Goal: Find contact information: Find contact information

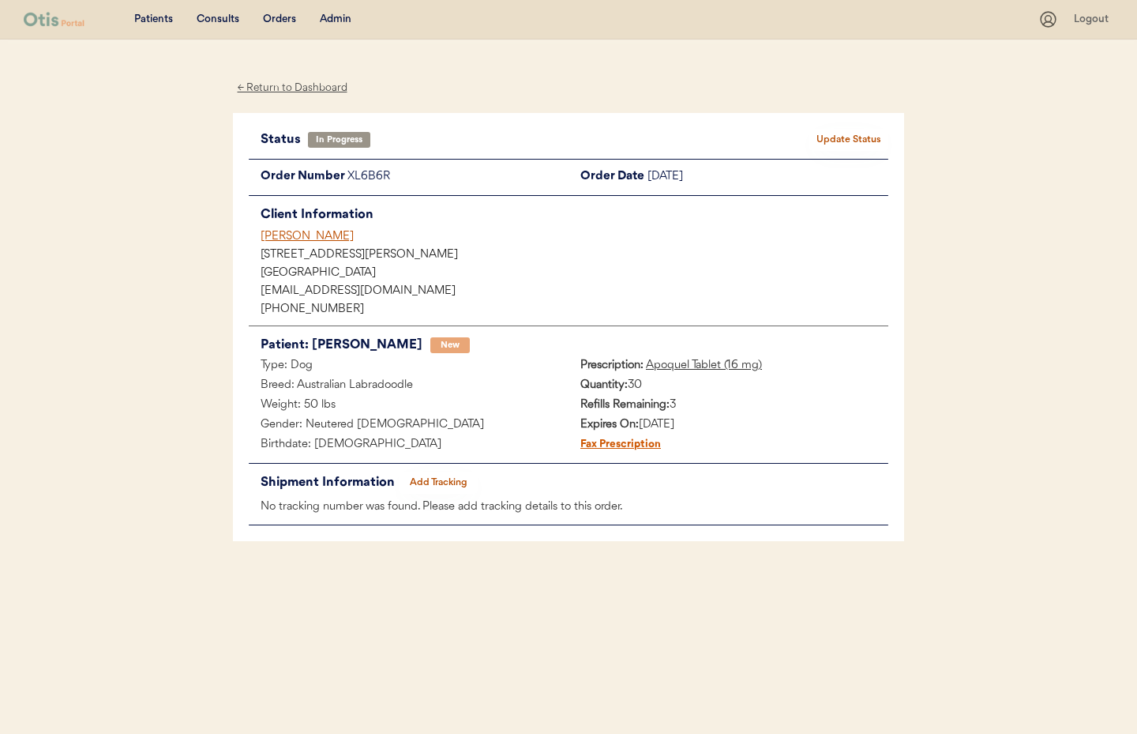
click at [292, 88] on div "← Return to Dashboard" at bounding box center [292, 88] width 118 height 18
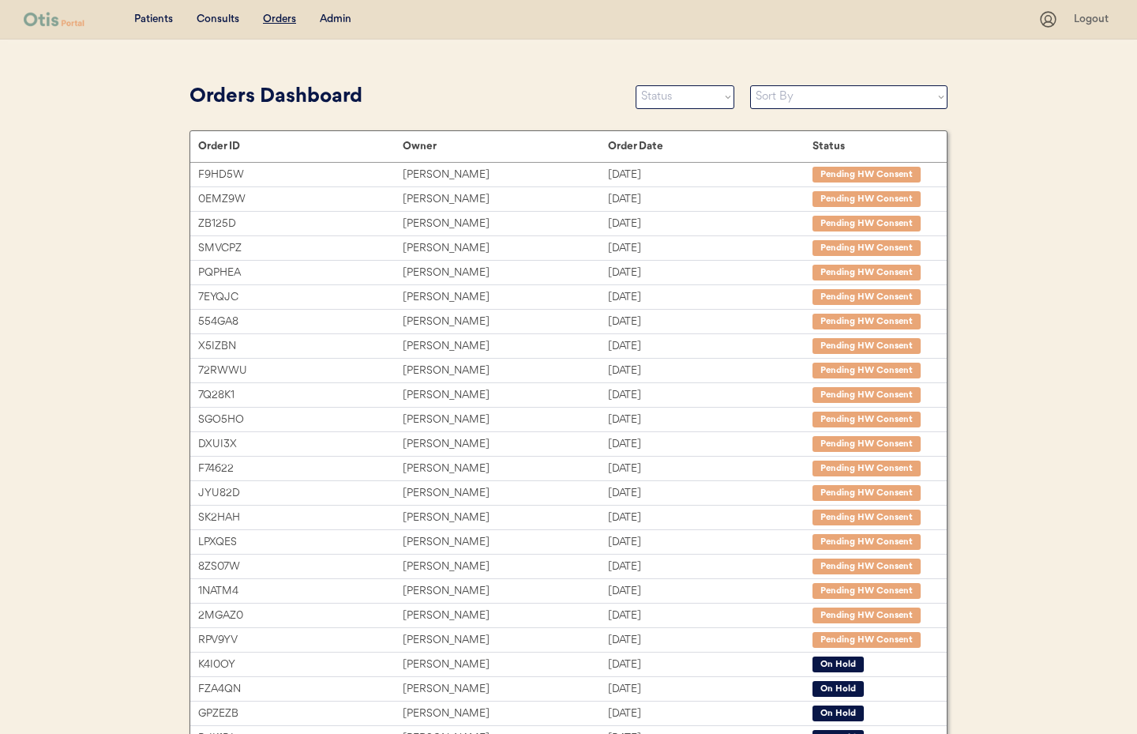
click at [342, 22] on div "Admin" at bounding box center [336, 20] width 32 height 16
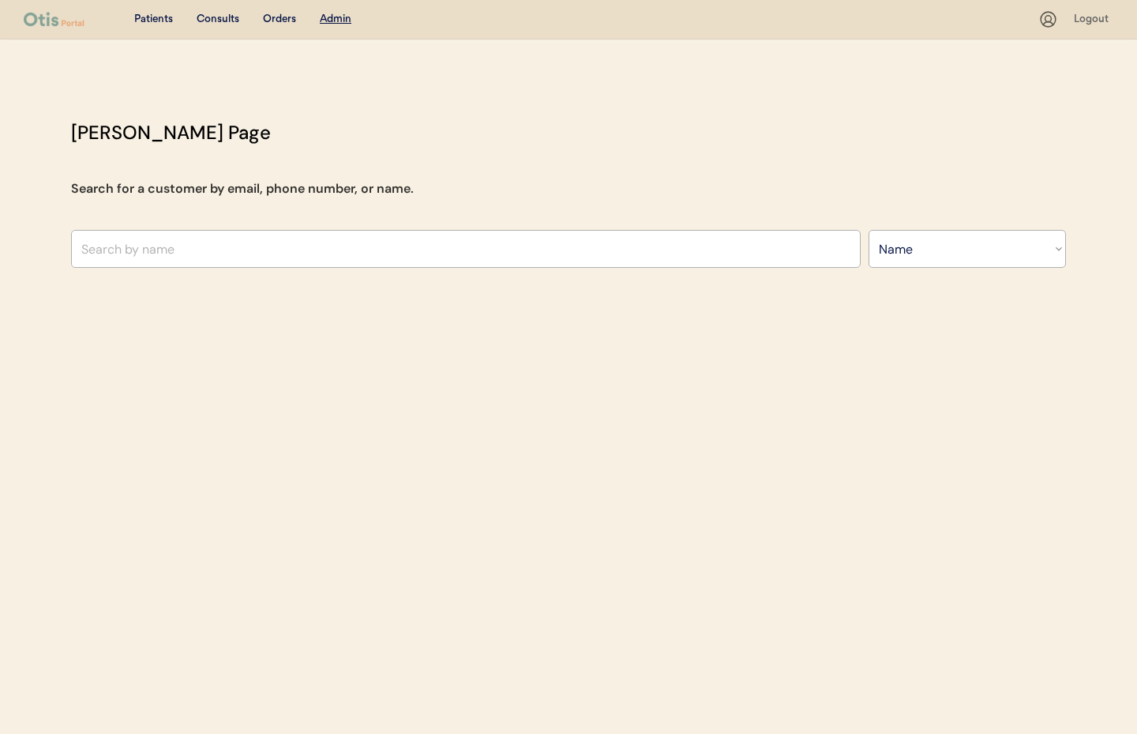
select select ""Name""
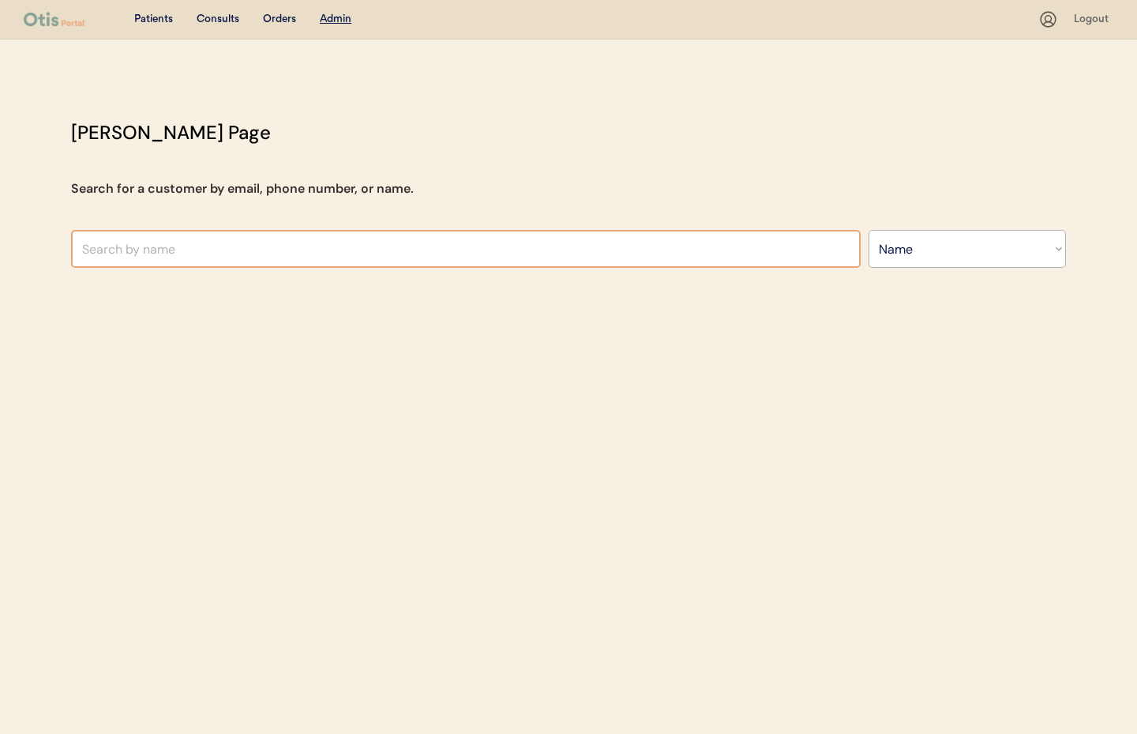
click at [296, 252] on input "text" at bounding box center [466, 249] width 790 height 38
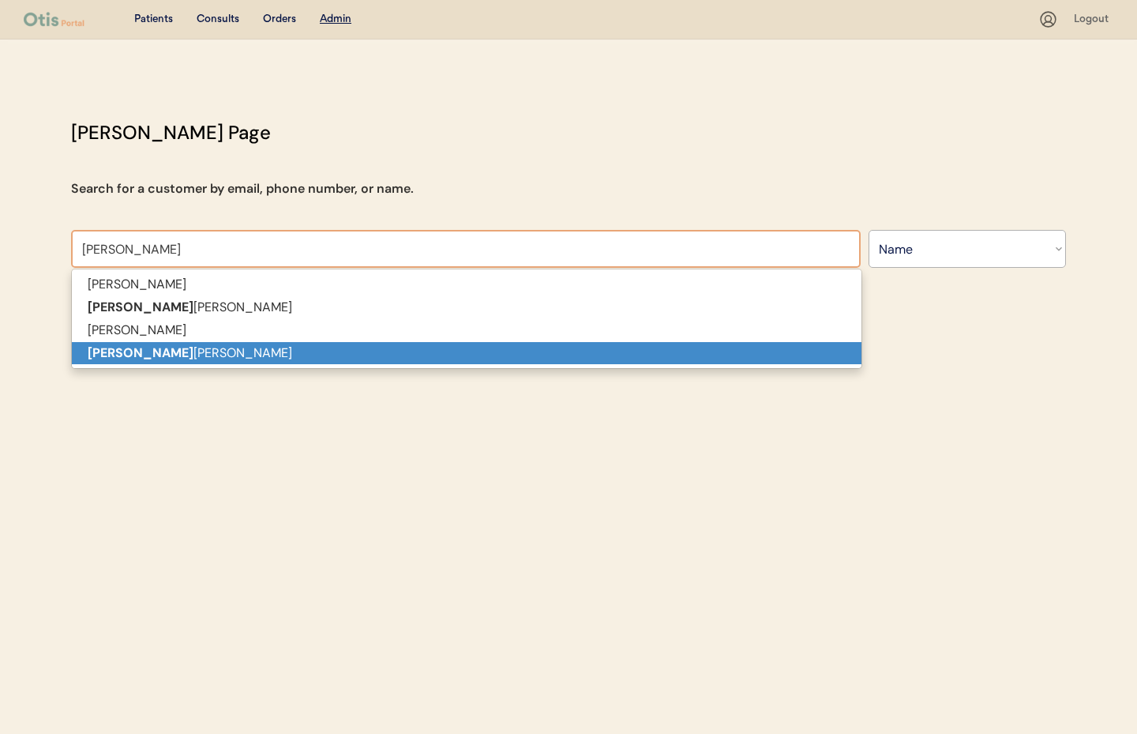
click at [327, 361] on p "[PERSON_NAME] [PERSON_NAME]" at bounding box center [467, 353] width 790 height 23
type input "[PERSON_NAME] [PERSON_NAME]"
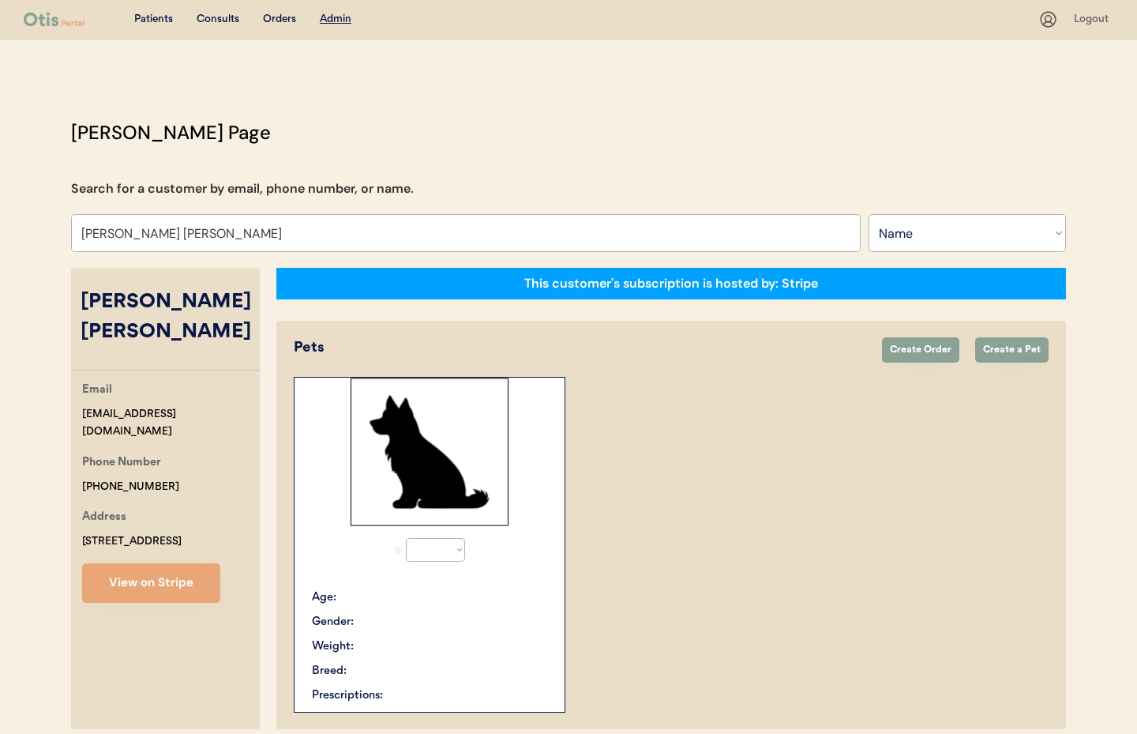
select select "true"
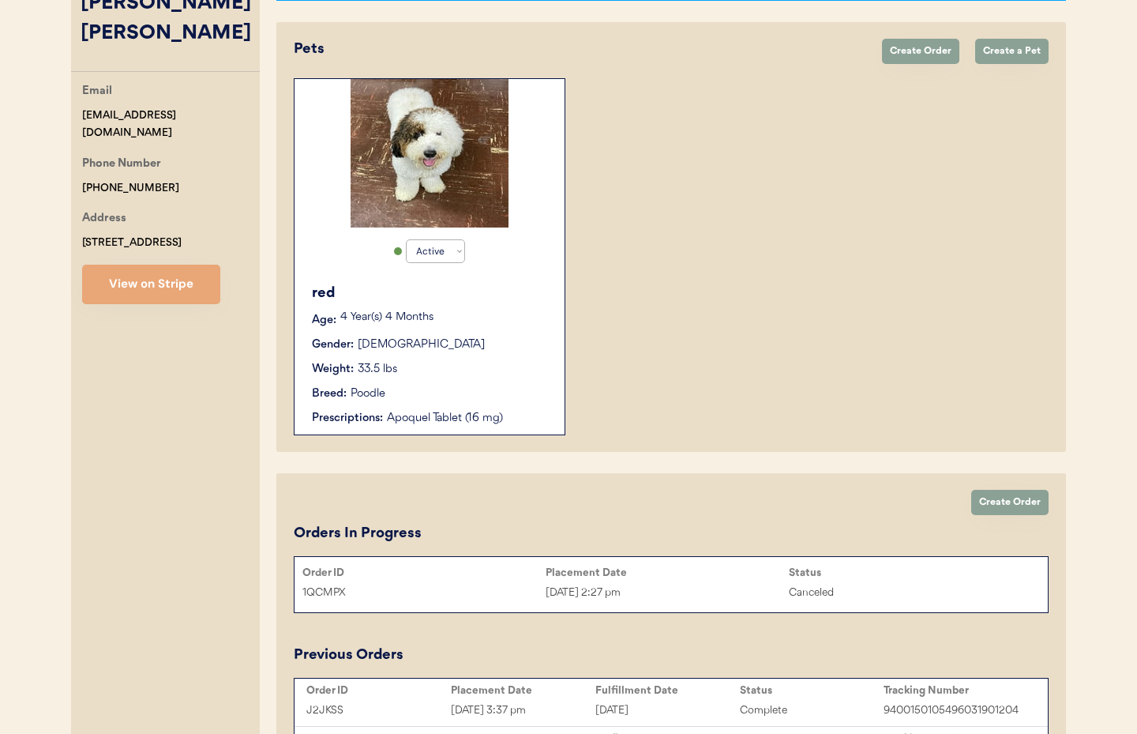
scroll to position [314, 0]
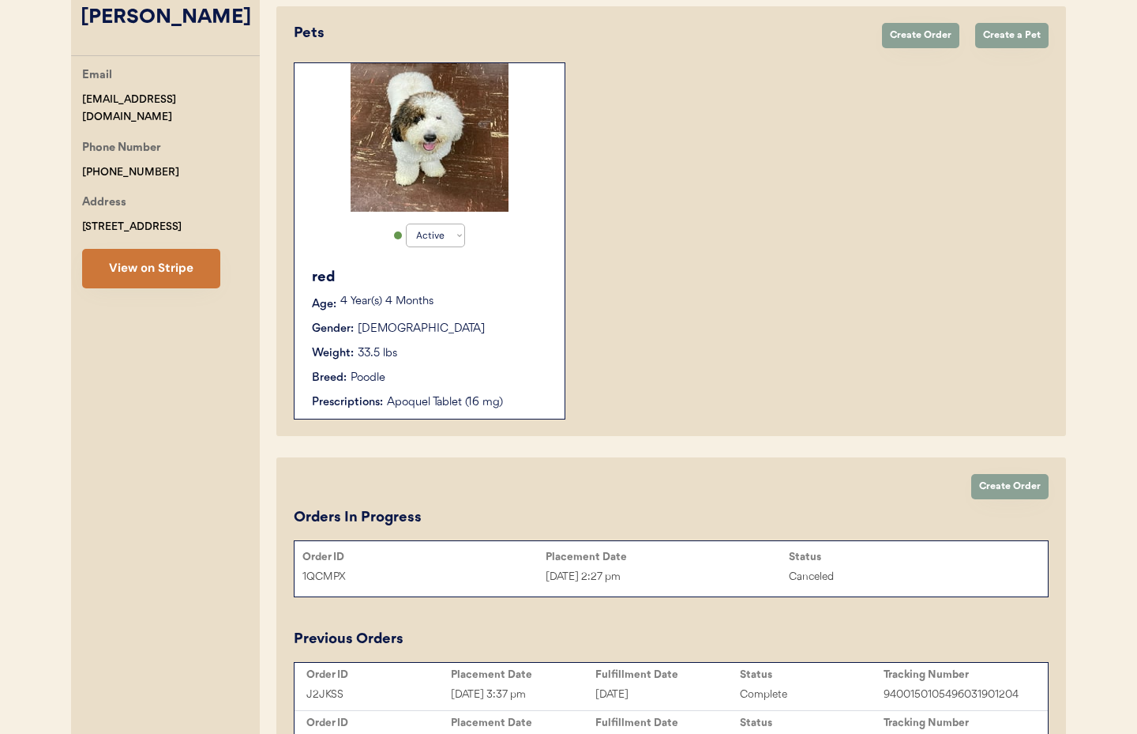
click at [132, 249] on button "View on Stripe" at bounding box center [151, 268] width 138 height 39
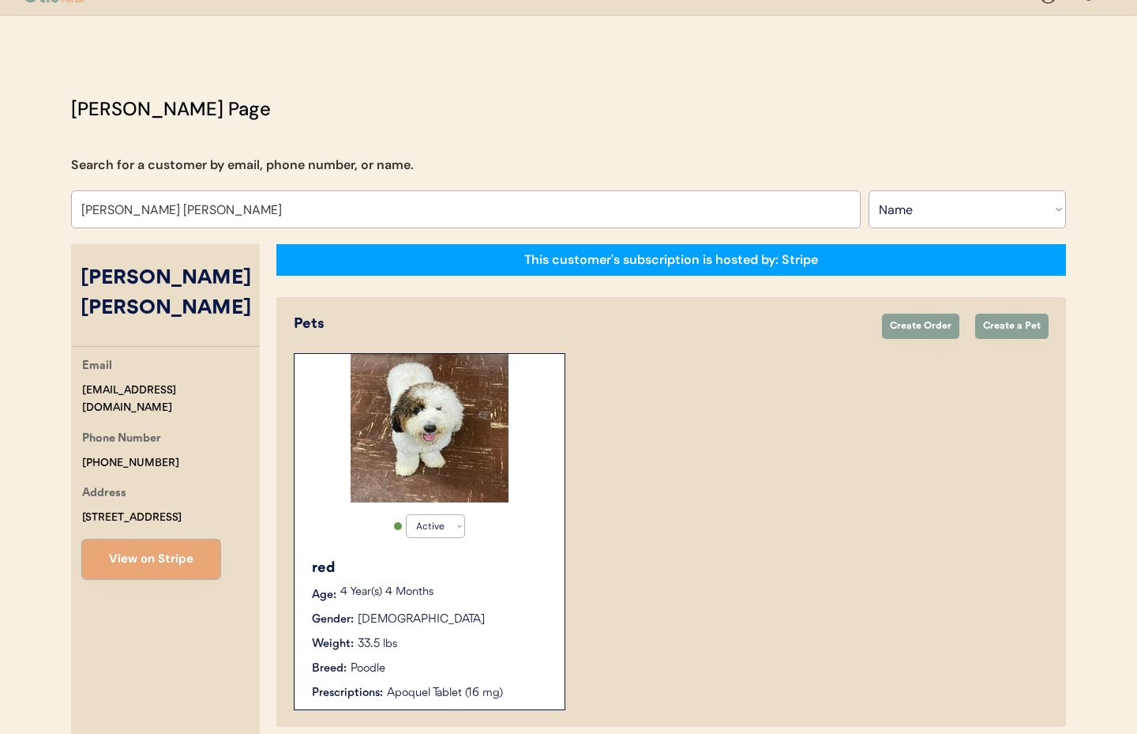
scroll to position [0, 0]
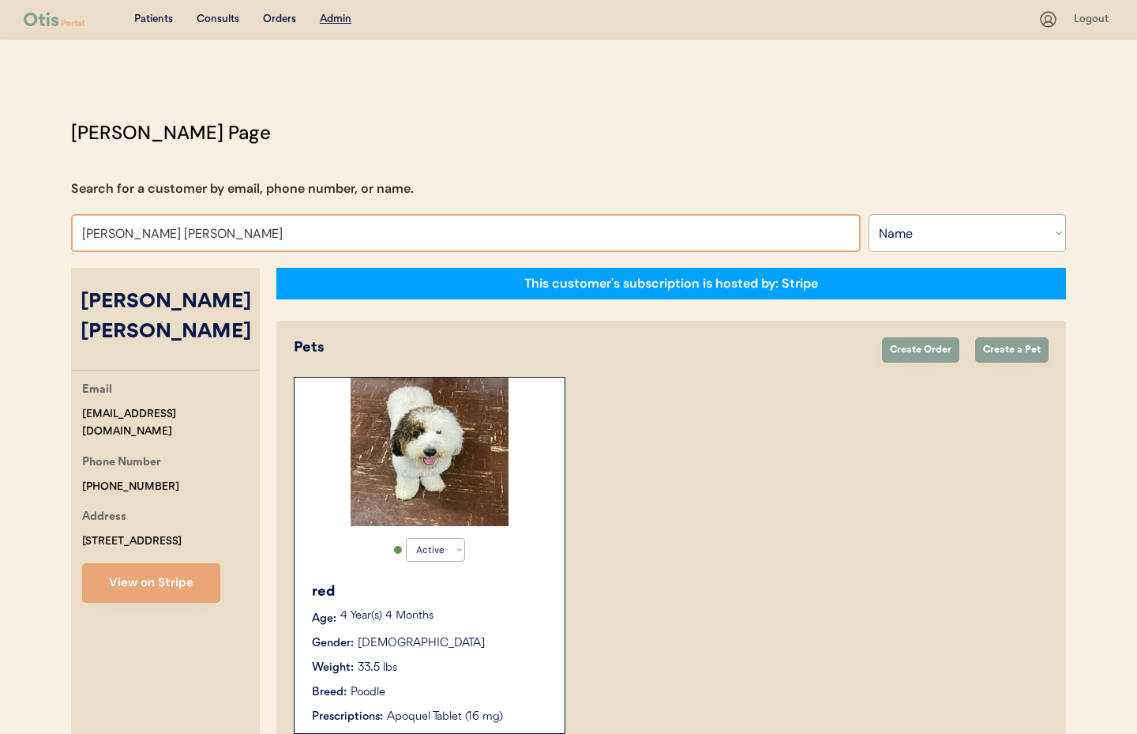
click at [210, 237] on input "Kate ngoc tran" at bounding box center [466, 233] width 790 height 38
drag, startPoint x: 187, startPoint y: 237, endPoint x: 12, endPoint y: 234, distance: 175.3
click at [12, 234] on div "Patients Consults Orders Admin Logout Otis Admin Page Search for a customer by …" at bounding box center [568, 581] width 1137 height 1163
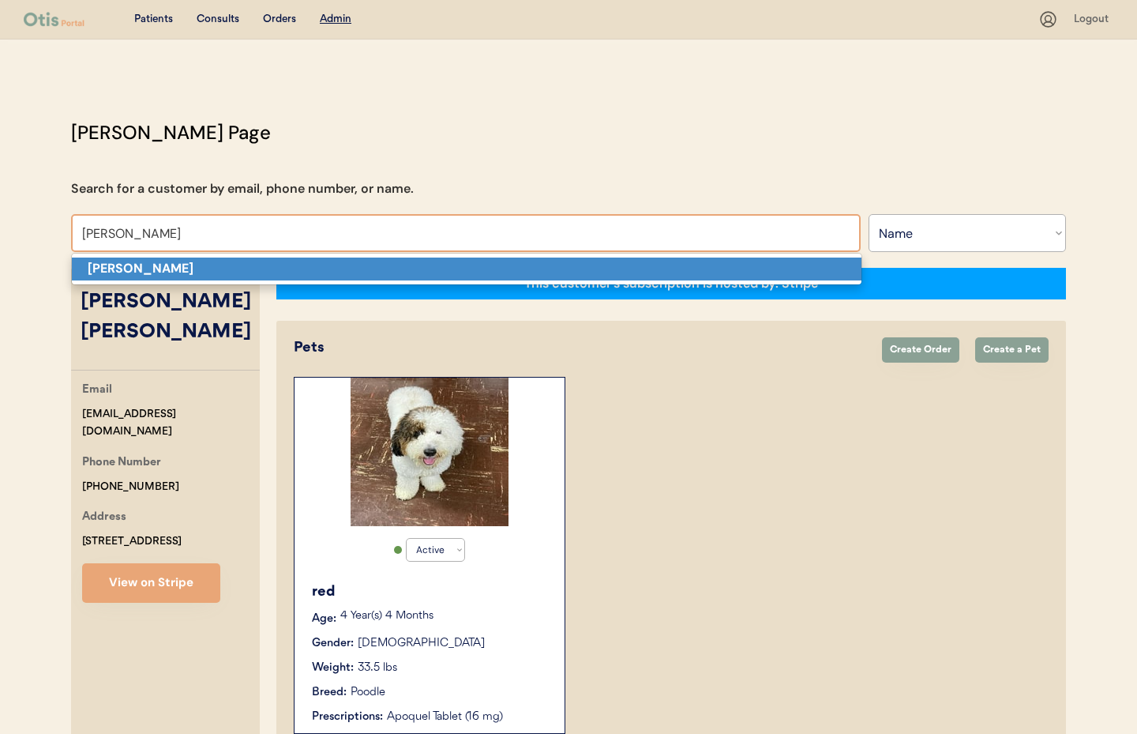
click at [118, 272] on strong "Rob Rollins" at bounding box center [141, 268] width 106 height 17
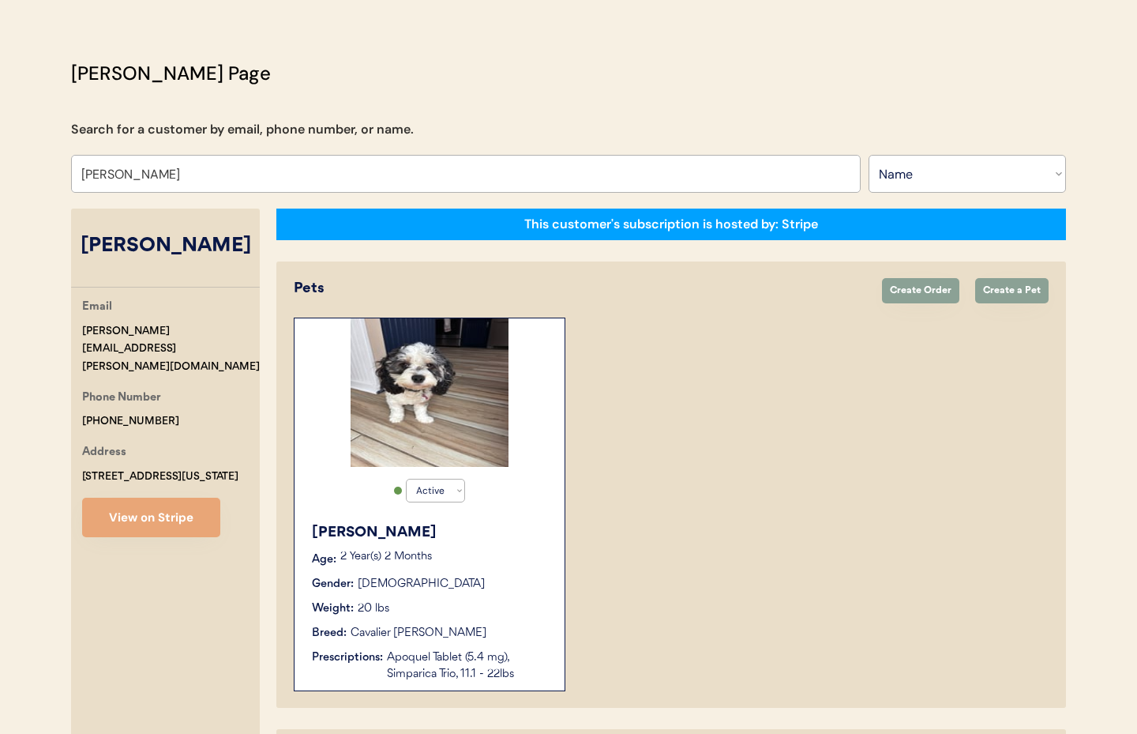
scroll to position [62, 0]
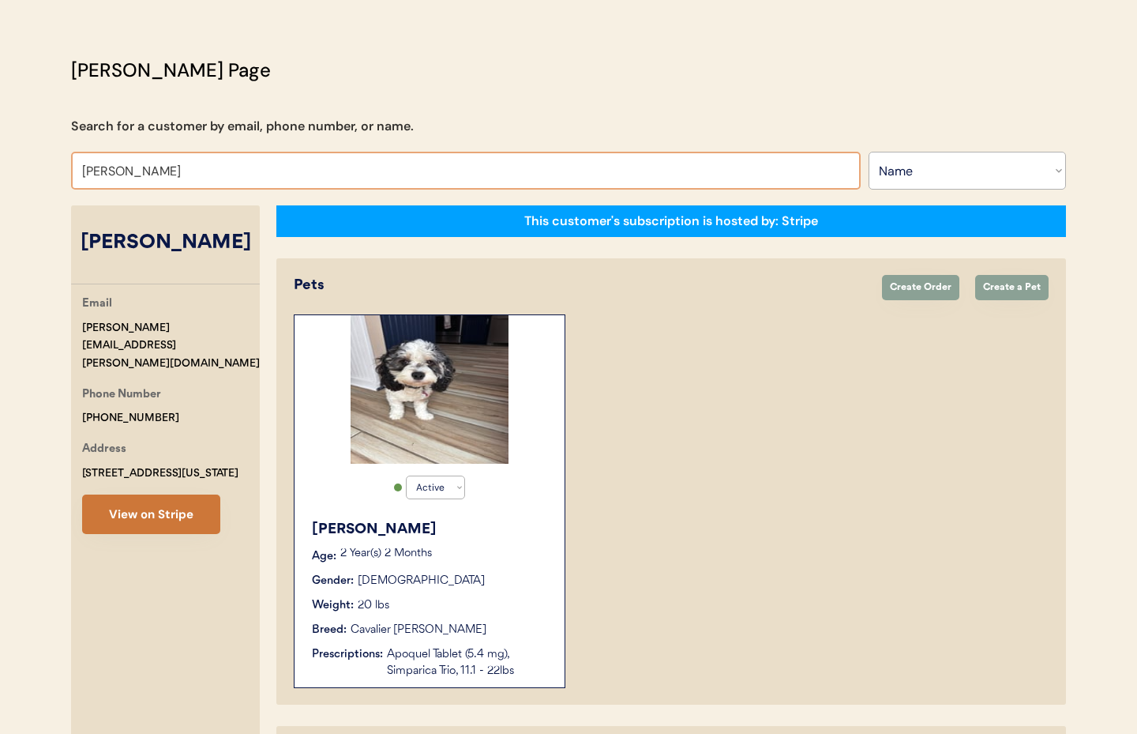
click at [140, 501] on button "View on Stripe" at bounding box center [151, 513] width 138 height 39
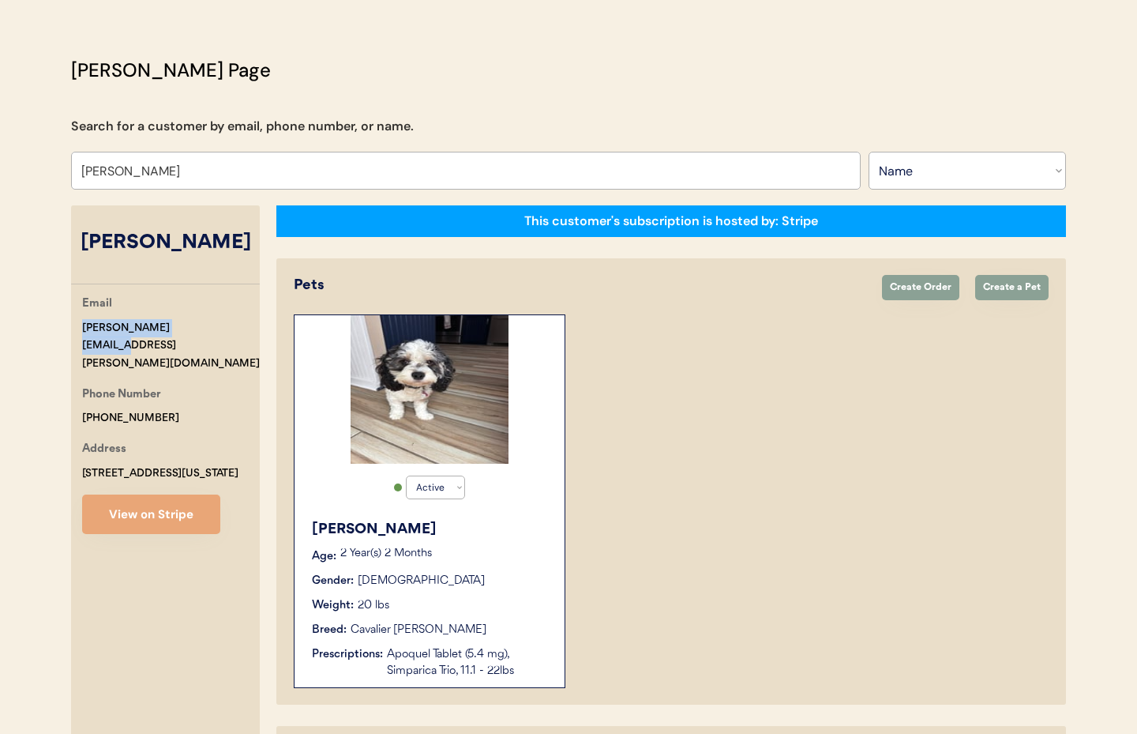
drag, startPoint x: 202, startPoint y: 329, endPoint x: 12, endPoint y: 324, distance: 190.4
click at [7, 324] on div "Patients Consults Orders Admin Logout Otis Admin Page Search for a customer by …" at bounding box center [568, 491] width 1137 height 1106
copy div "rob.rollins@yahoo.com"
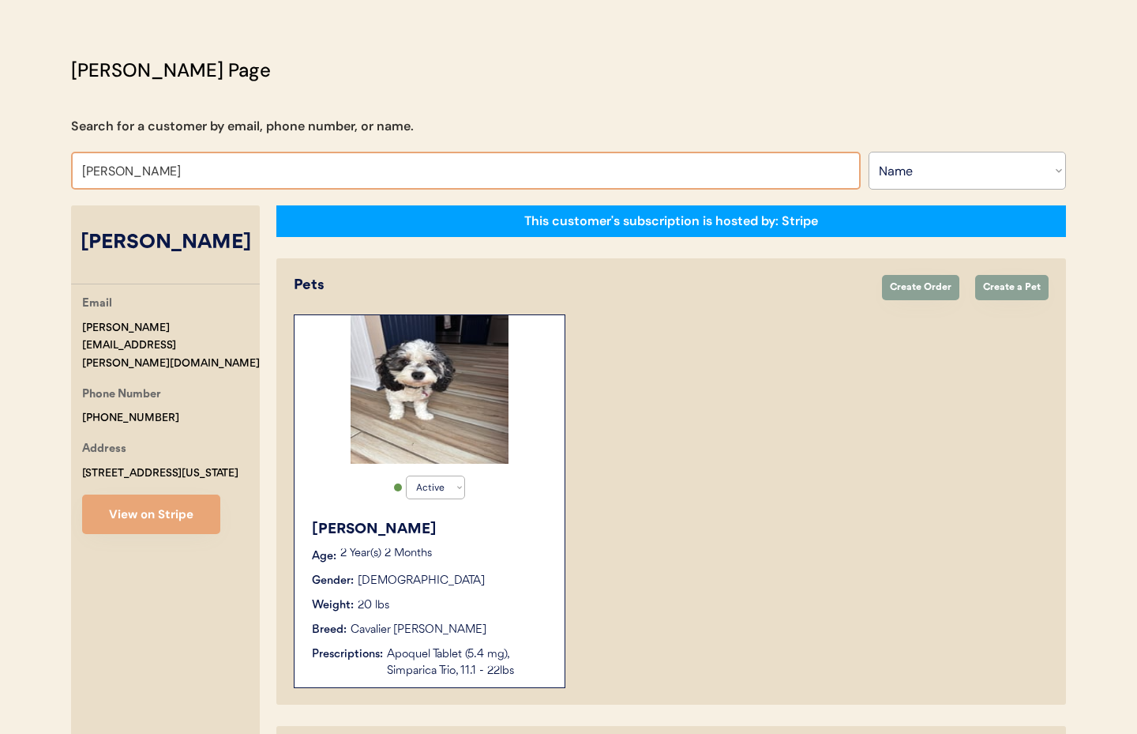
drag, startPoint x: 51, startPoint y: 163, endPoint x: 41, endPoint y: 162, distance: 9.6
click at [41, 162] on div "Patients Consults Orders Admin Logout Otis Admin Page Search for a customer by …" at bounding box center [568, 491] width 1137 height 1106
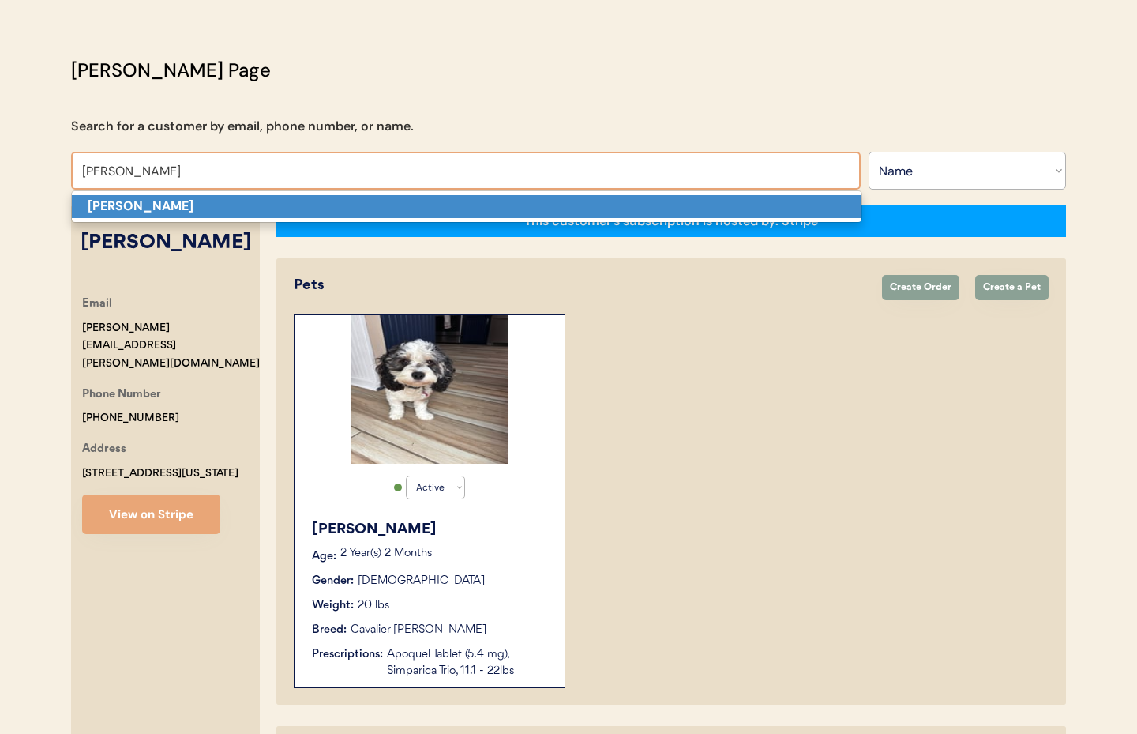
click at [111, 201] on strong "Linda Tingle" at bounding box center [141, 205] width 106 height 17
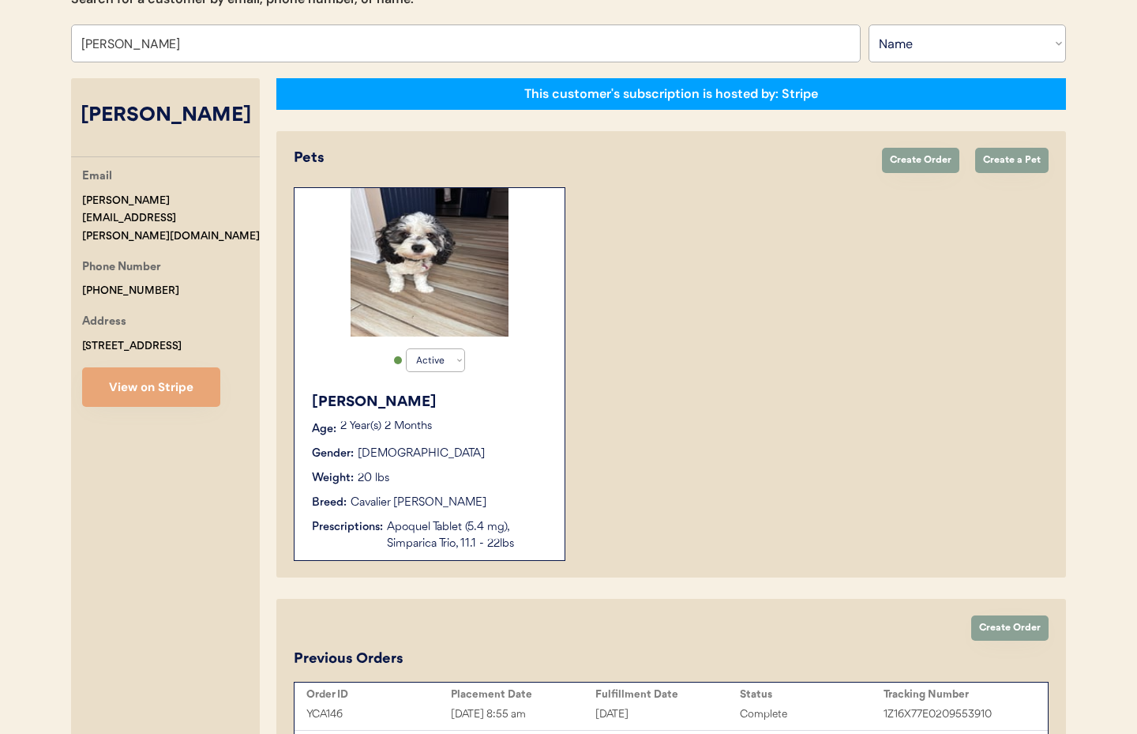
scroll to position [230, 0]
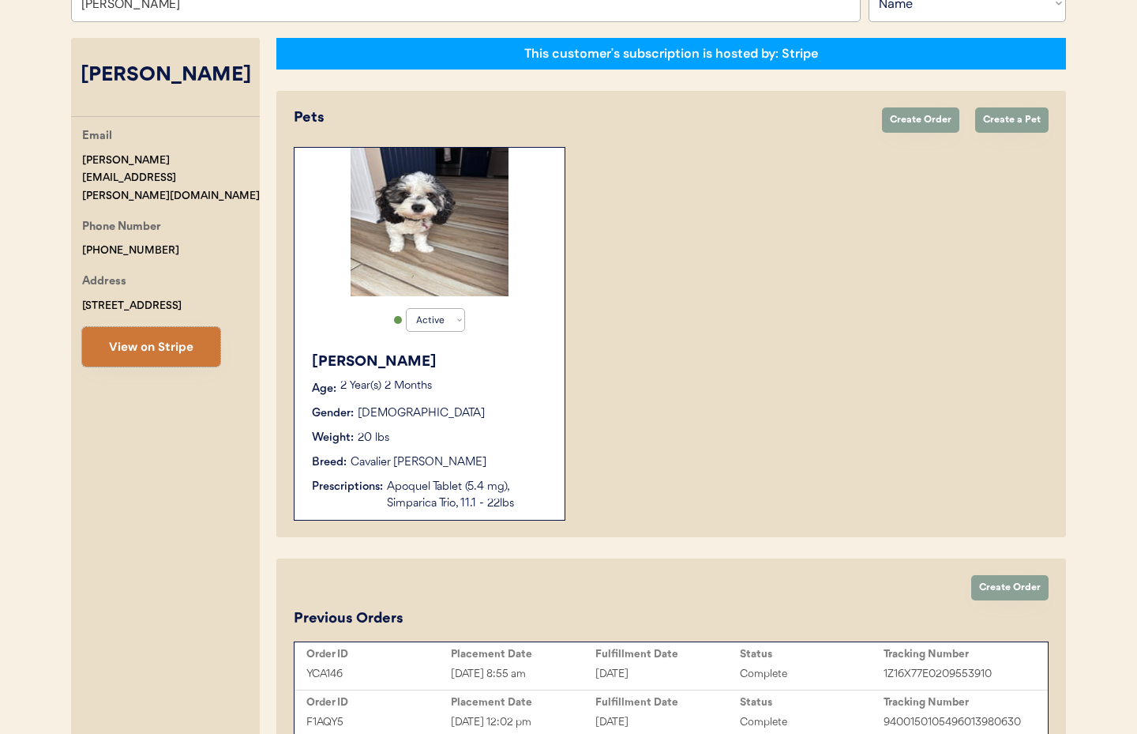
click at [143, 338] on button "View on Stripe" at bounding box center [151, 346] width 138 height 39
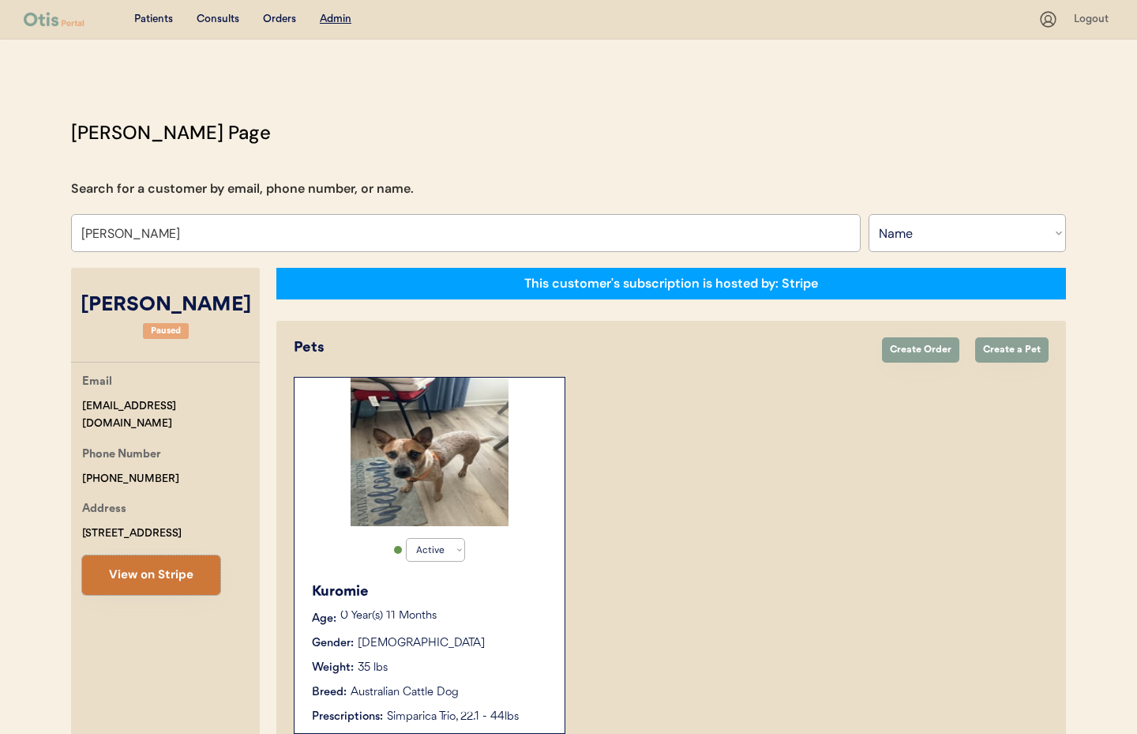
click at [162, 578] on button "View on Stripe" at bounding box center [151, 574] width 138 height 39
drag, startPoint x: 187, startPoint y: 407, endPoint x: 90, endPoint y: 406, distance: 97.1
click at [46, 405] on div "Patients Consults Orders Admin Logout Otis Admin Page Search for a customer by …" at bounding box center [568, 605] width 1137 height 1211
copy div "lctingle@gmail.com"
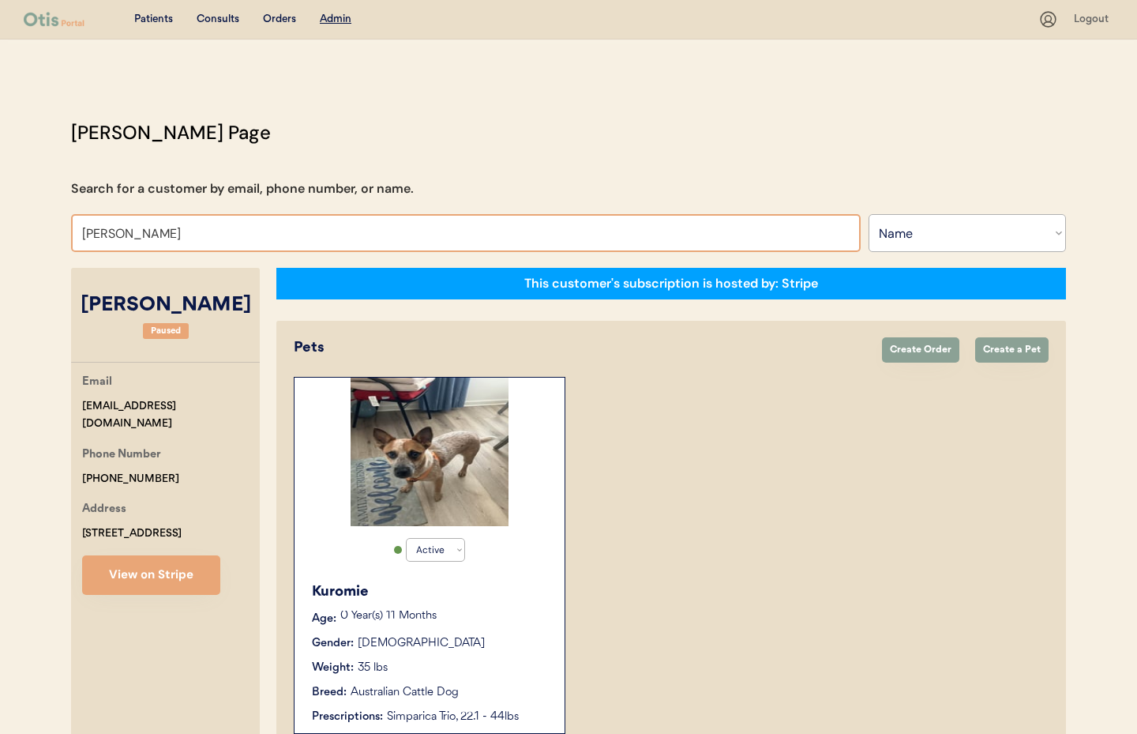
drag, startPoint x: 161, startPoint y: 236, endPoint x: 16, endPoint y: 220, distance: 146.2
click at [16, 220] on div "Patients Consults Orders Admin Logout Otis Admin Page Search for a customer by …" at bounding box center [568, 605] width 1137 height 1211
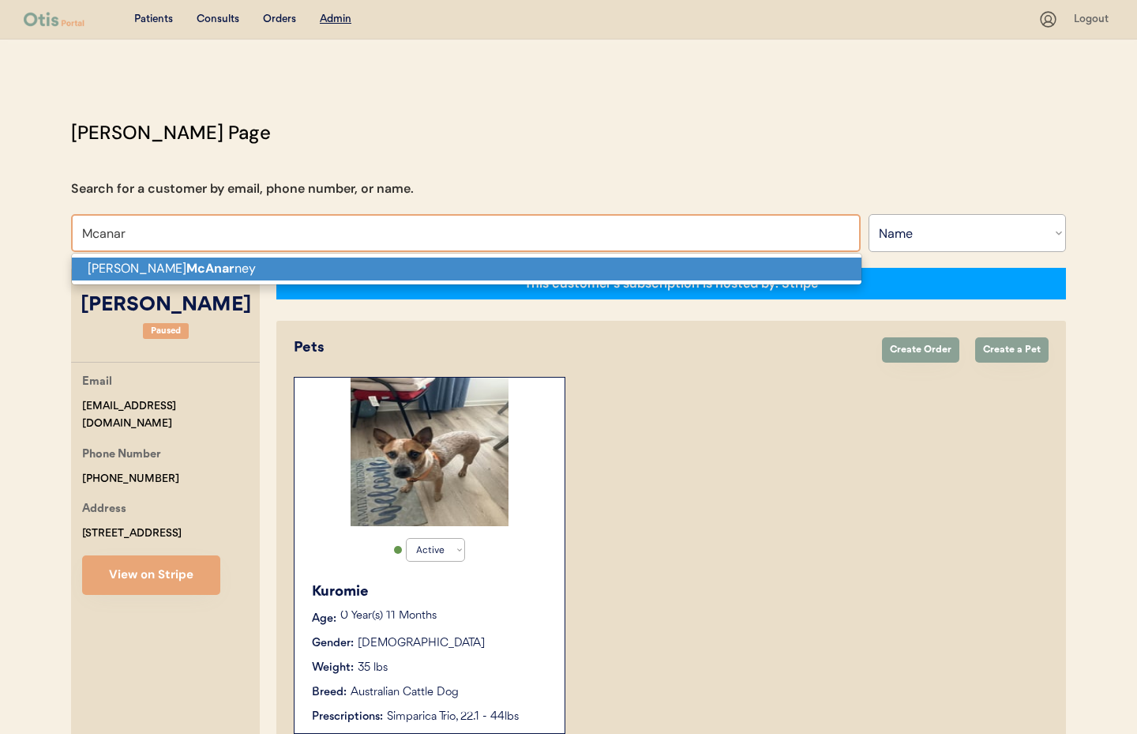
click at [117, 275] on p "Hollie McAnar ney" at bounding box center [467, 268] width 790 height 23
type input "Hollie McAnarney"
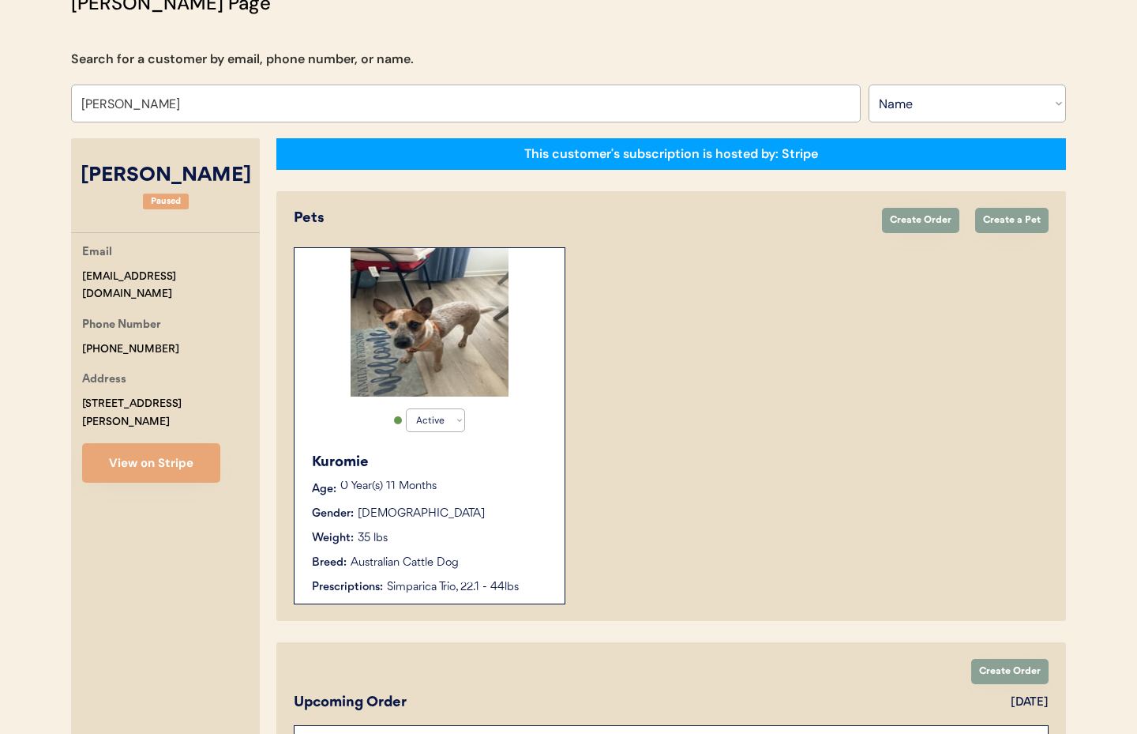
scroll to position [131, 0]
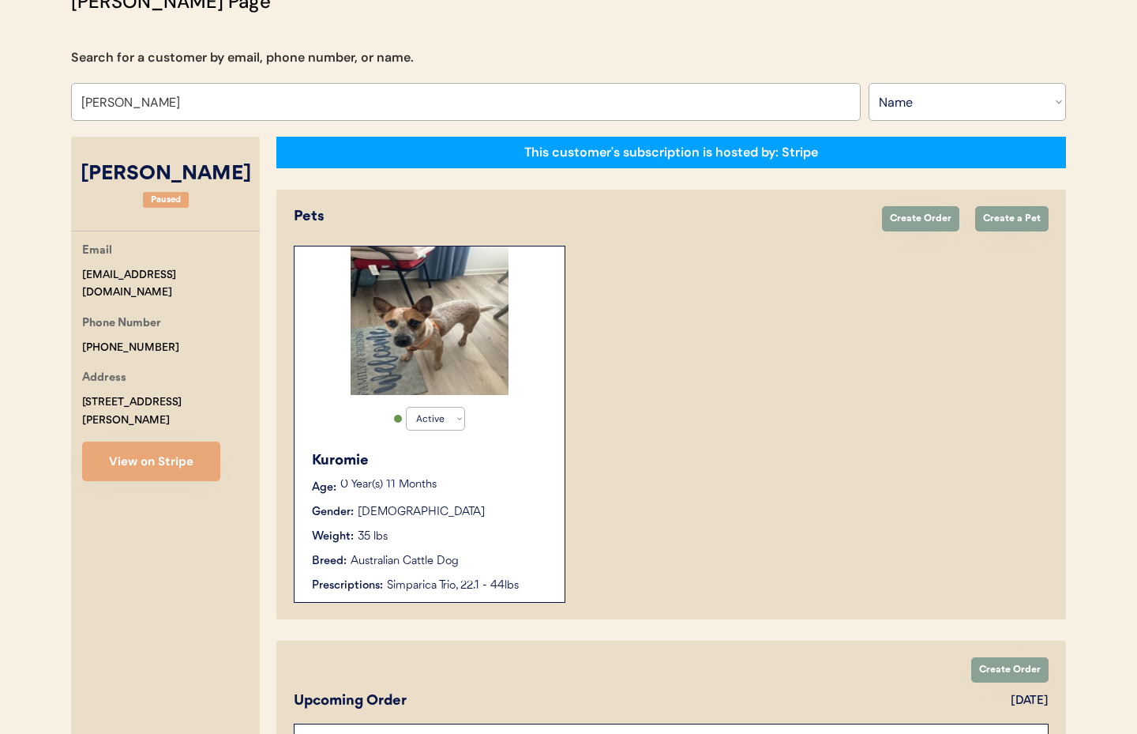
select select "true"
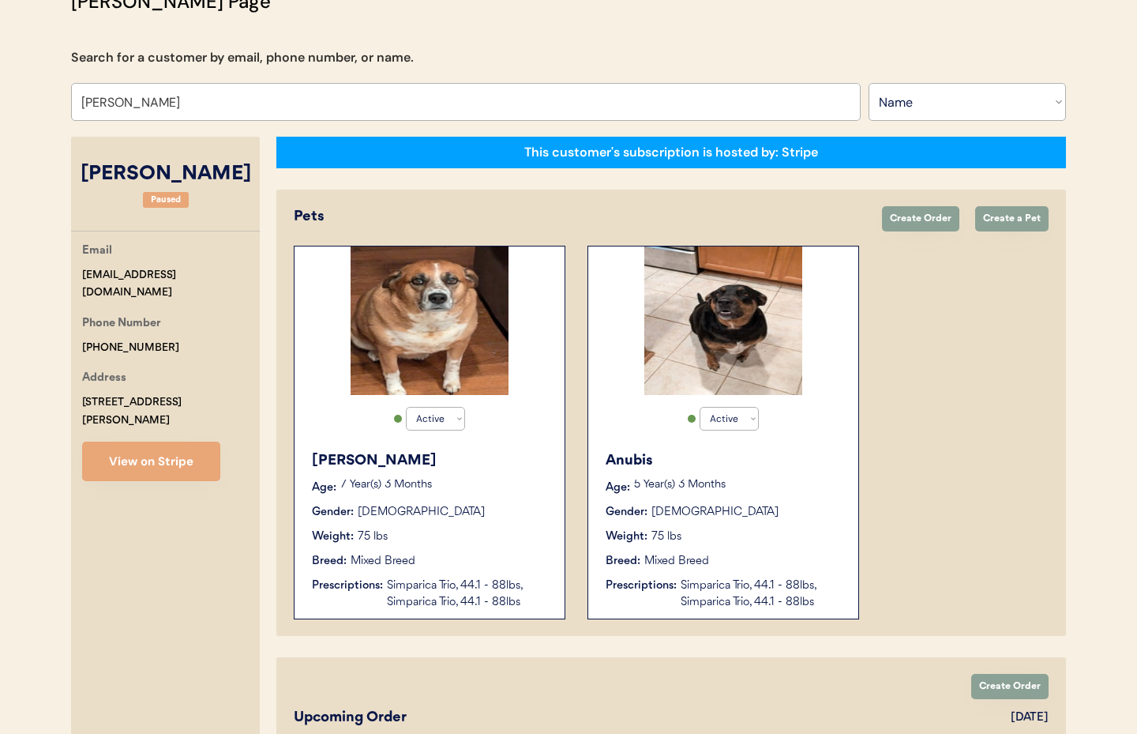
scroll to position [132, 0]
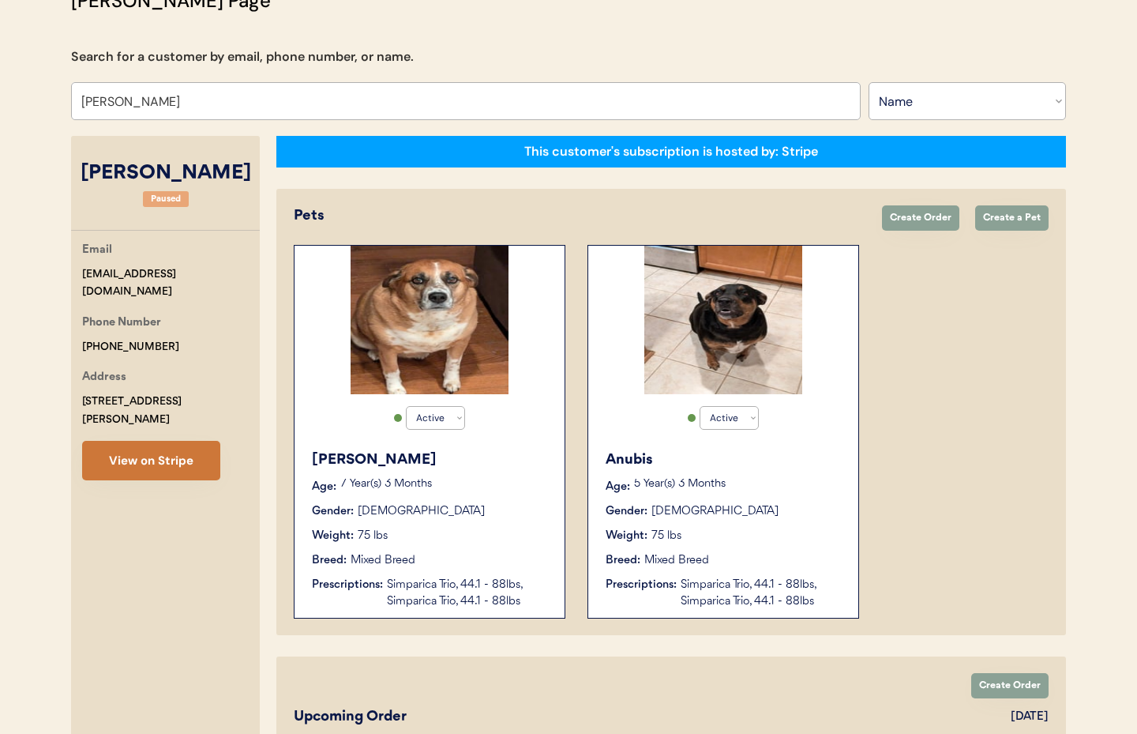
click at [163, 449] on button "View on Stripe" at bounding box center [151, 460] width 138 height 39
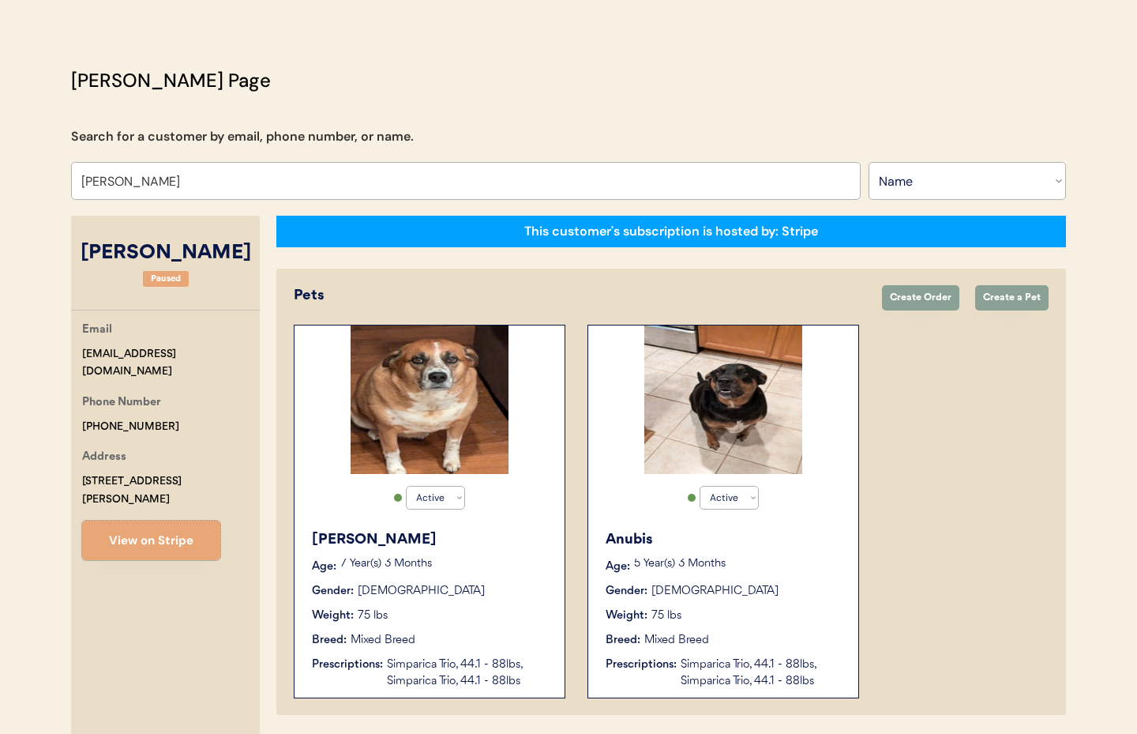
scroll to position [0, 0]
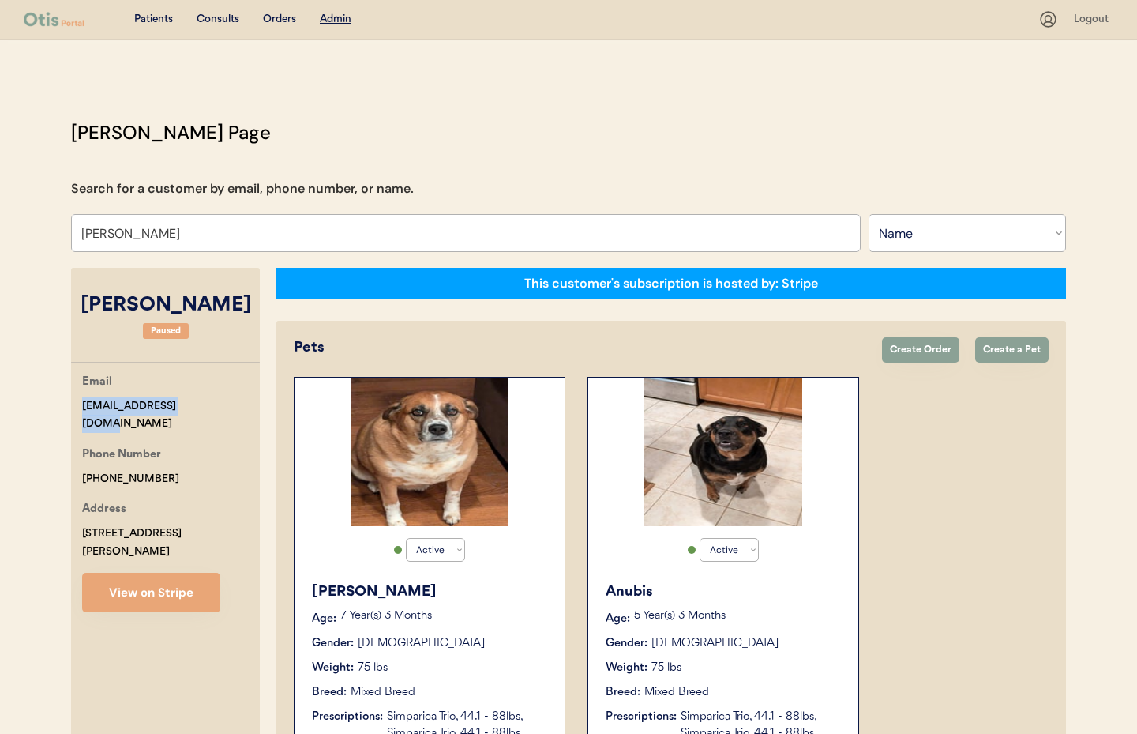
drag, startPoint x: 204, startPoint y: 402, endPoint x: 103, endPoint y: 407, distance: 100.4
copy div "hmcanarney@gmail.com"
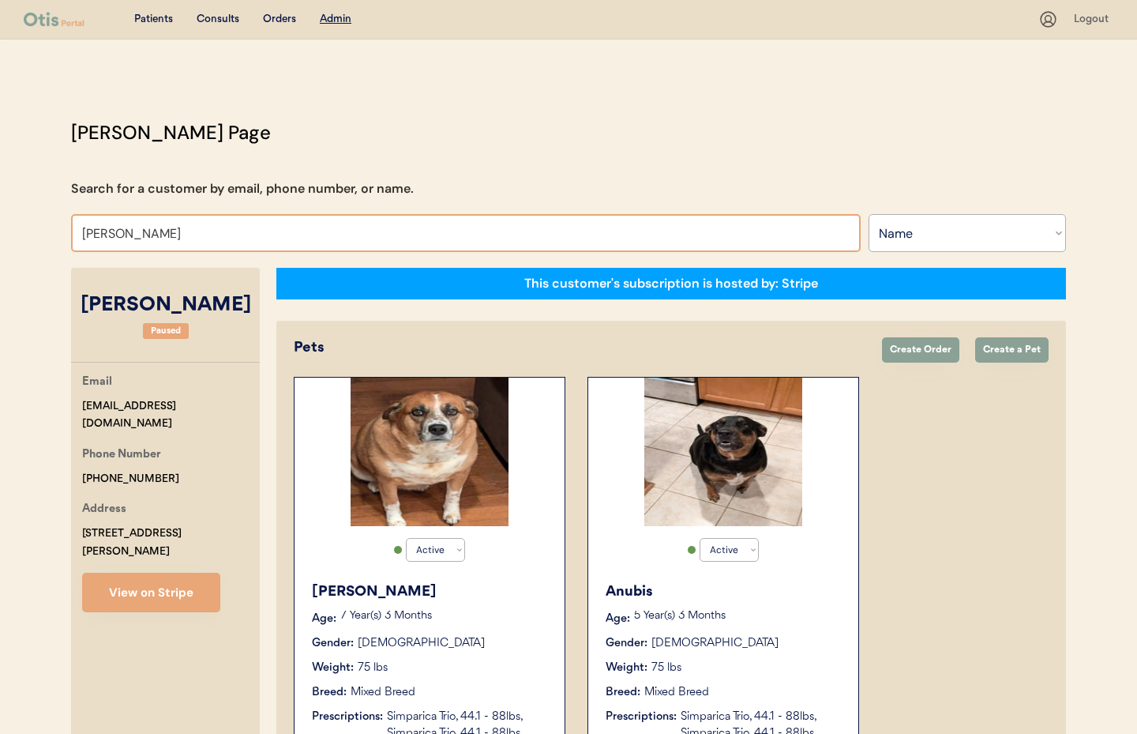
drag, startPoint x: 88, startPoint y: 224, endPoint x: -2, endPoint y: 212, distance: 90.8
click at [0, 212] on html "Patients Consults Orders Admin Logout Otis Admin Page Search for a customer by …" at bounding box center [568, 367] width 1137 height 734
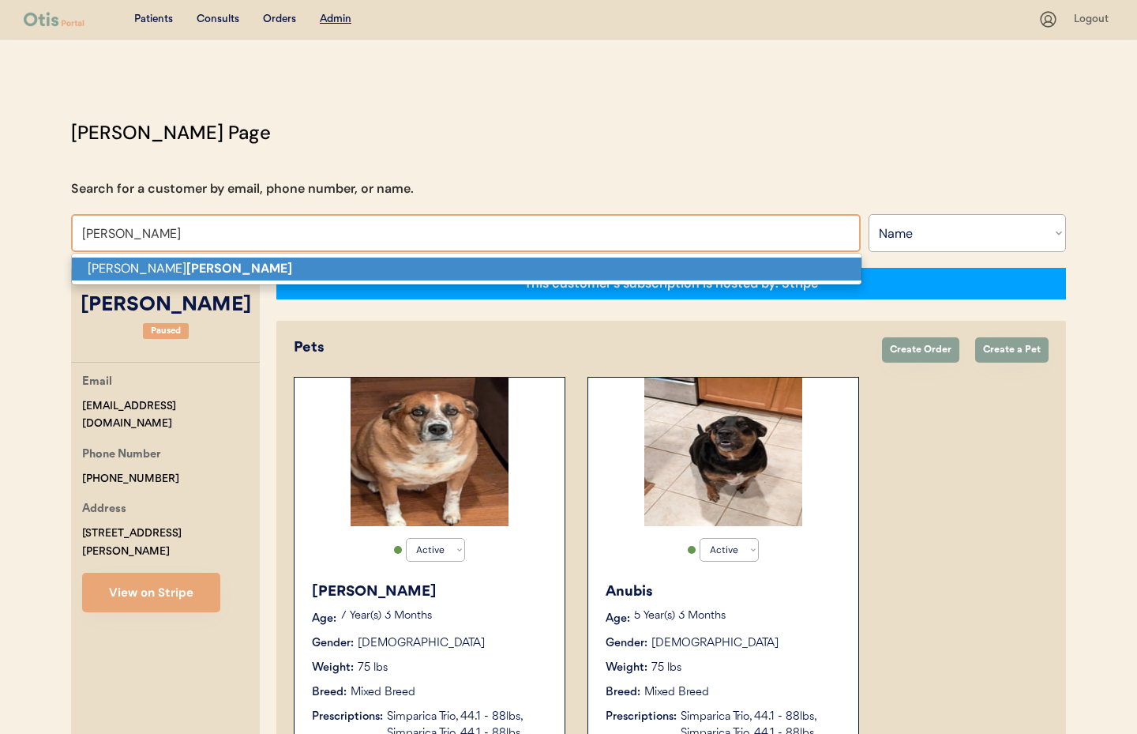
click at [186, 272] on strong "Viers" at bounding box center [239, 268] width 106 height 17
type input "Natasha Viers"
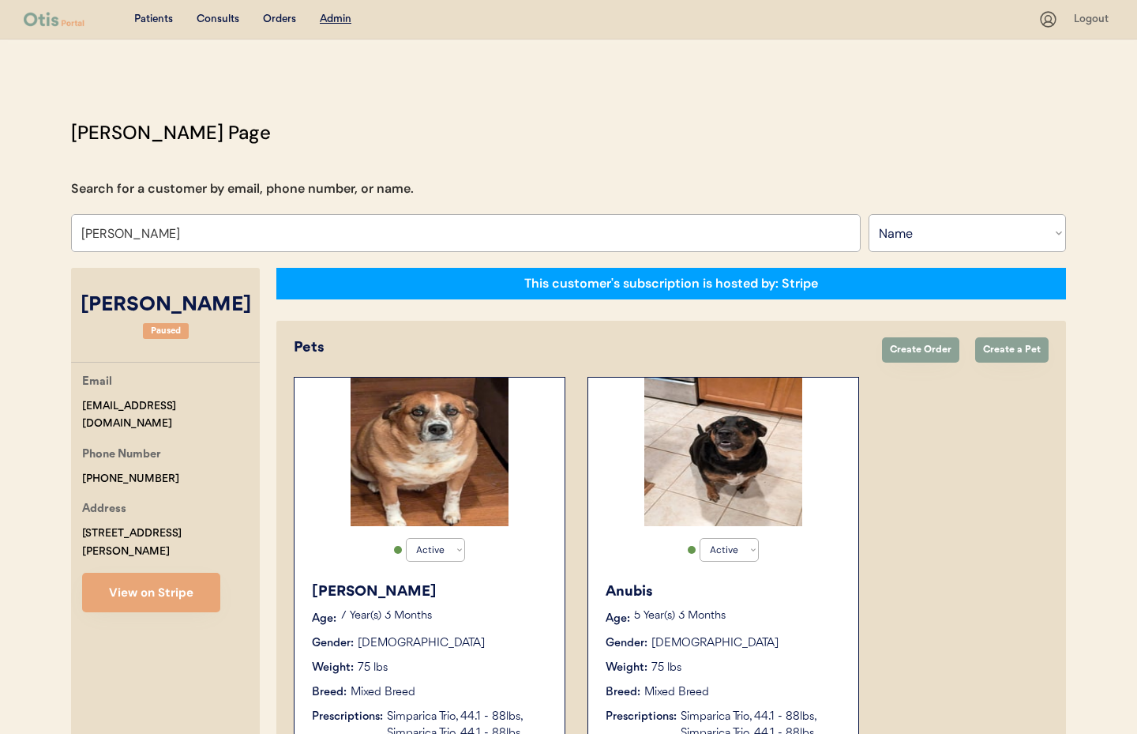
select select "false"
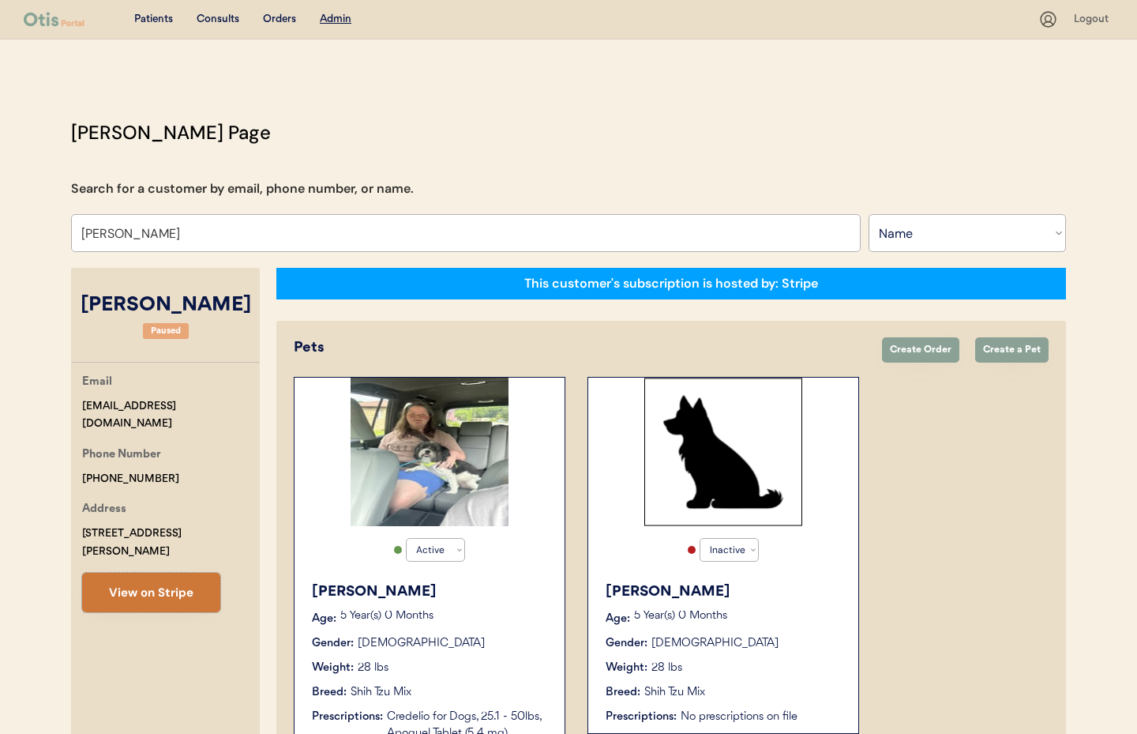
click at [176, 573] on button "View on Stripe" at bounding box center [151, 592] width 138 height 39
drag, startPoint x: 202, startPoint y: 405, endPoint x: 66, endPoint y: 403, distance: 136.6
click at [63, 403] on div "Otis Admin Page Search for a customer by email, phone number, or name. Natasha …" at bounding box center [568, 555] width 1027 height 874
copy div "lqvmomma@icloud.com"
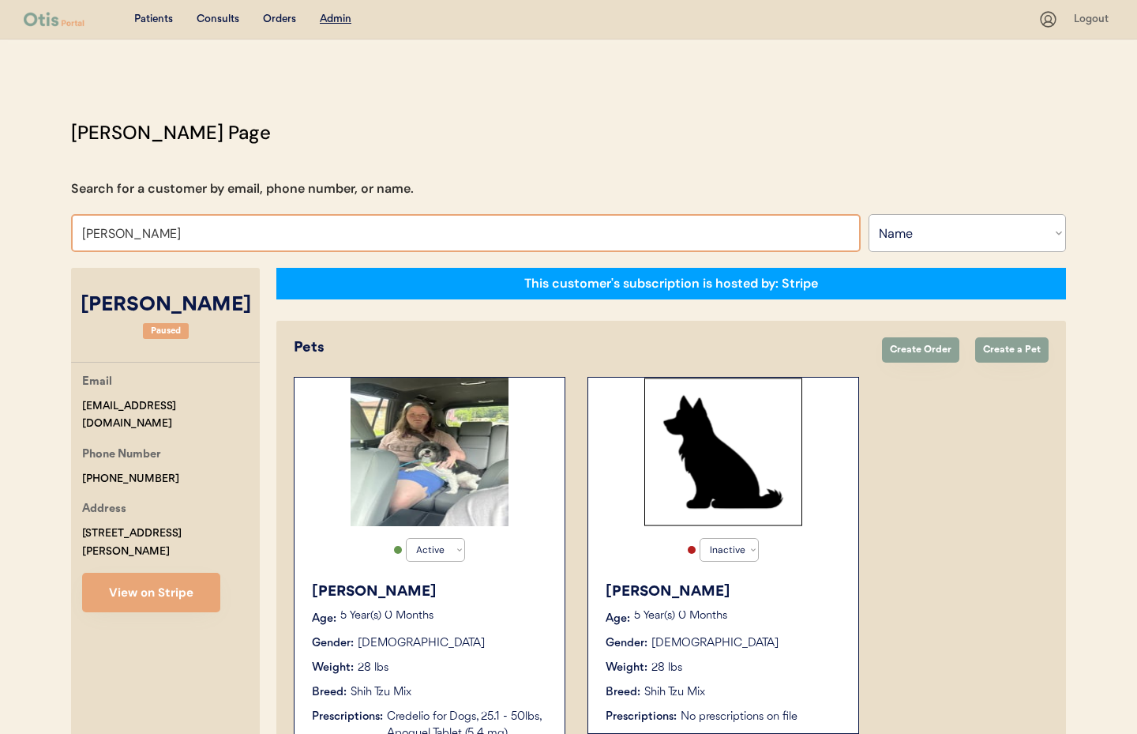
drag, startPoint x: 189, startPoint y: 234, endPoint x: 33, endPoint y: 223, distance: 156.0
click at [33, 223] on div "Patients Consults Orders Admin Logout Otis Admin Page Search for a customer by …" at bounding box center [568, 529] width 1137 height 1058
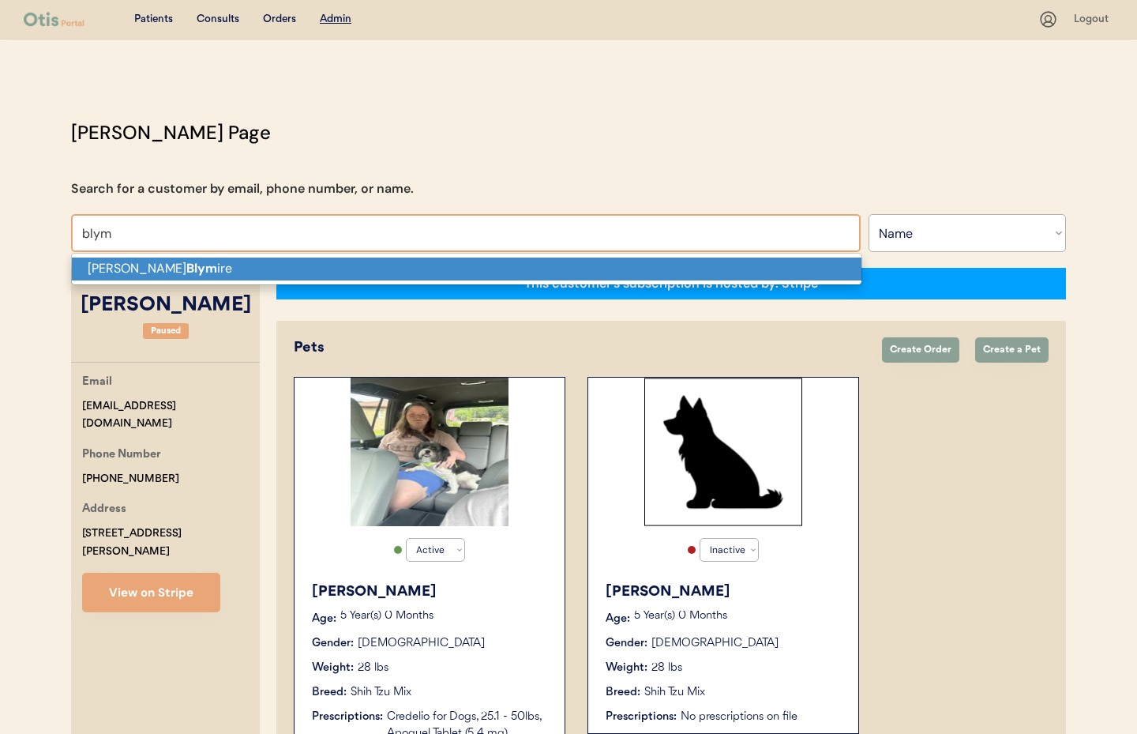
click at [109, 265] on p "George Blym ire" at bounding box center [467, 268] width 790 height 23
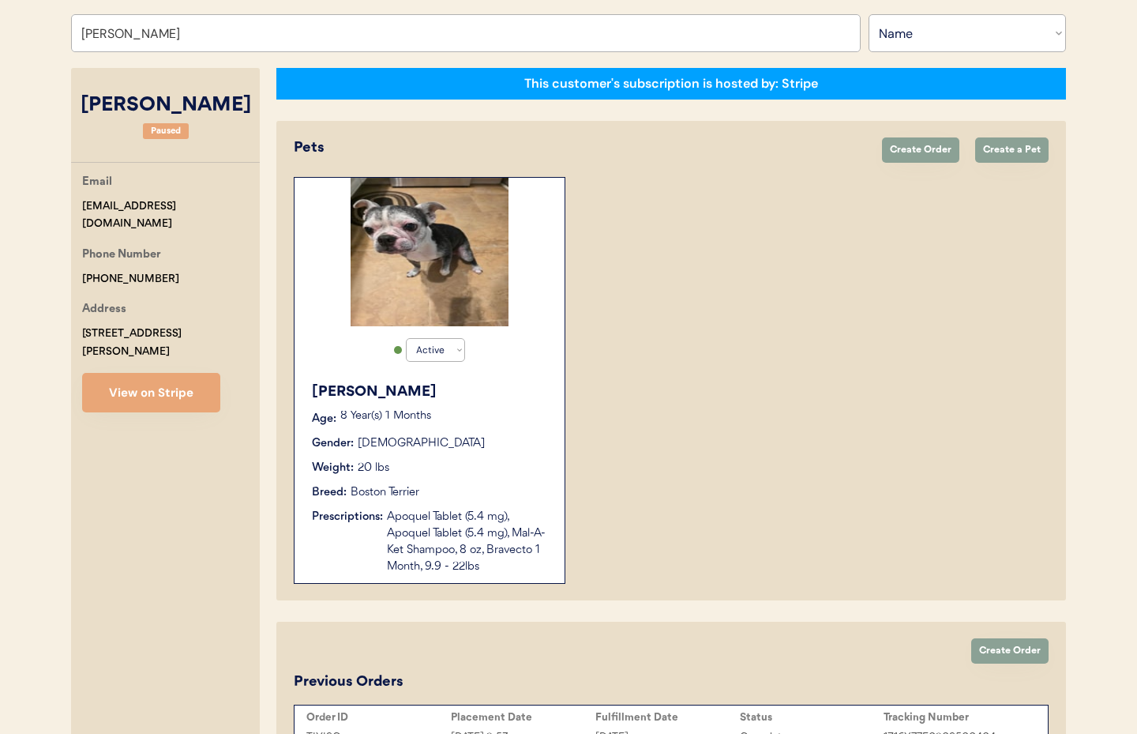
scroll to position [310, 0]
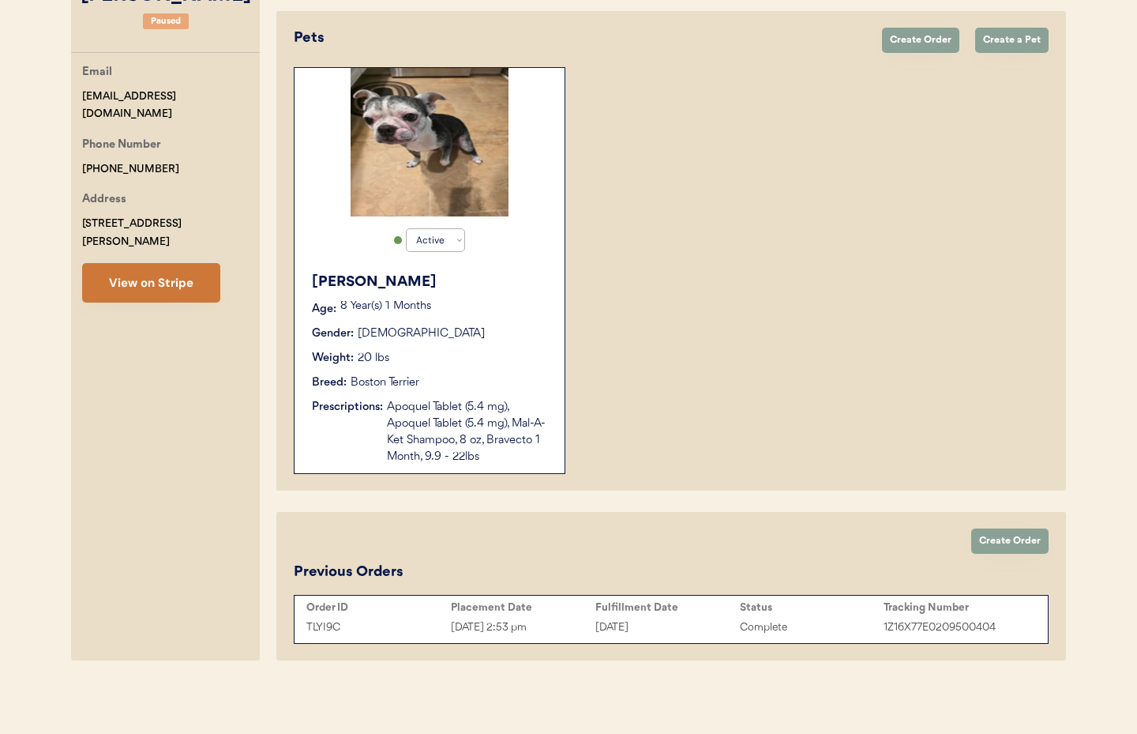
click at [114, 266] on button "View on Stripe" at bounding box center [151, 282] width 138 height 39
drag, startPoint x: 221, startPoint y: 93, endPoint x: 88, endPoint y: 91, distance: 133.5
click at [80, 90] on div "Email gblymire@farmersfire.com Phone Number +17177476635 Address 351 Rita Road …" at bounding box center [165, 182] width 189 height 239
copy div "gblymire@farmersfire.com"
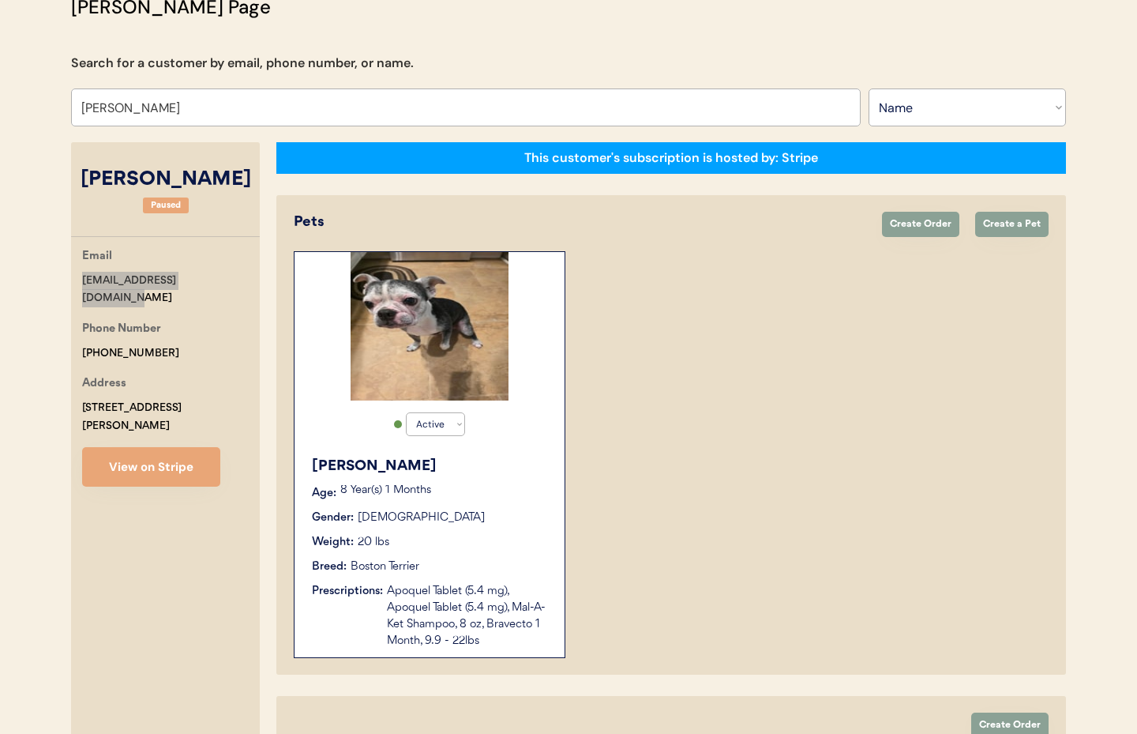
scroll to position [109, 0]
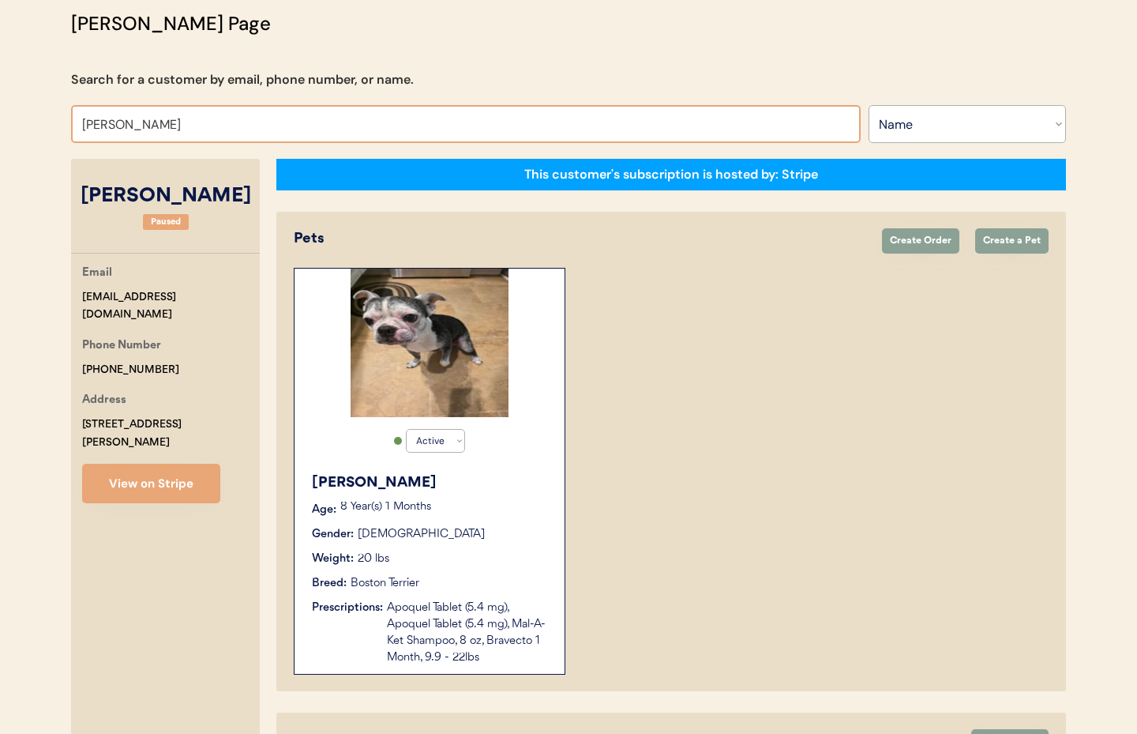
drag, startPoint x: 192, startPoint y: 124, endPoint x: 32, endPoint y: 106, distance: 160.5
click at [32, 106] on div "Patients Consults Orders Admin Logout Otis Admin Page Search for a customer by …" at bounding box center [568, 412] width 1137 height 1043
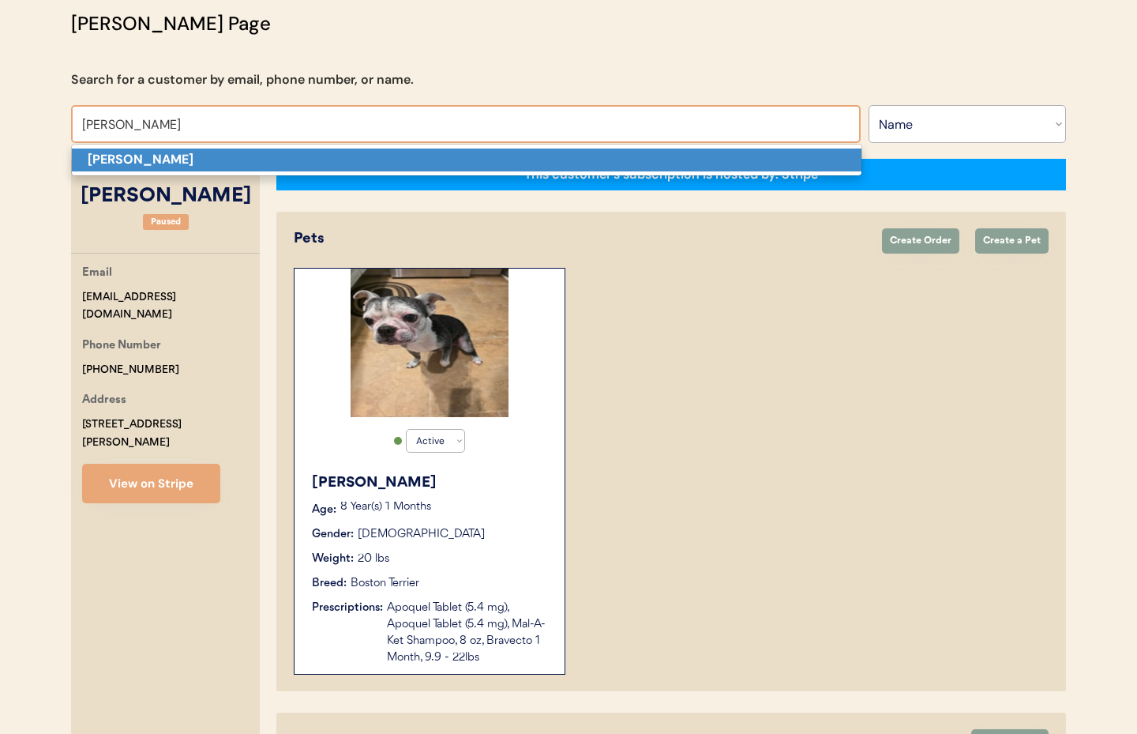
click at [121, 156] on strong "Tim Brown" at bounding box center [141, 159] width 106 height 17
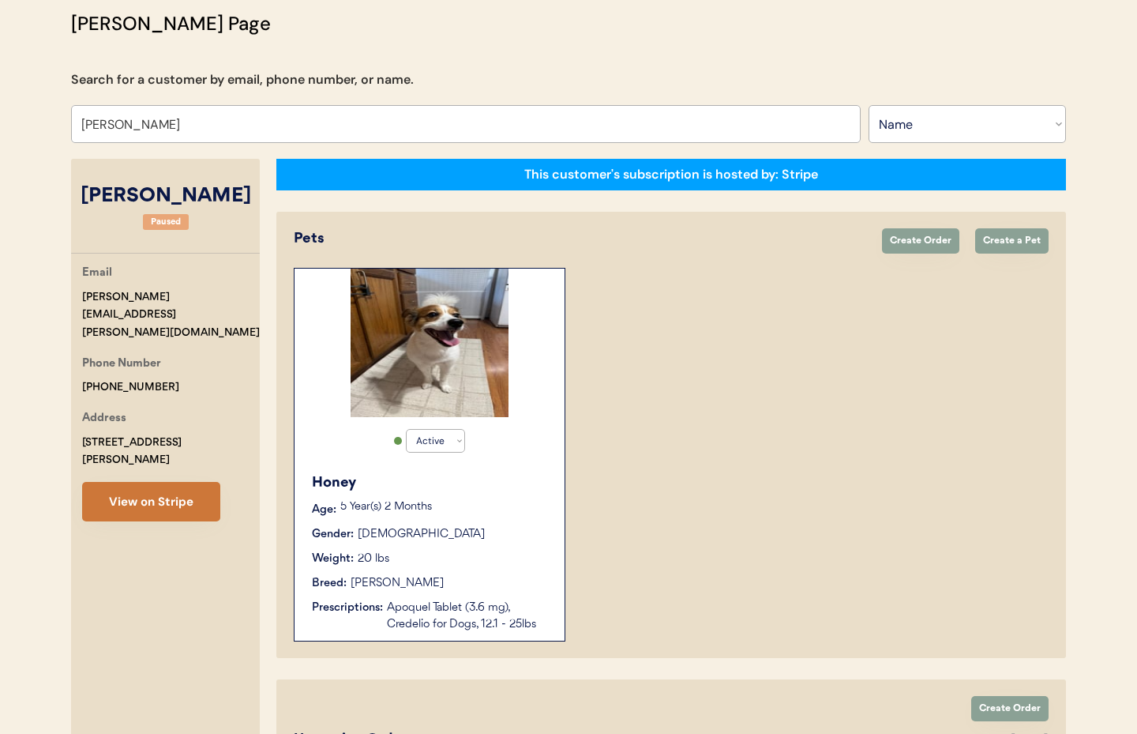
click at [169, 482] on button "View on Stripe" at bounding box center [151, 501] width 138 height 39
drag, startPoint x: 209, startPoint y: 299, endPoint x: 68, endPoint y: 301, distance: 141.4
click at [68, 301] on div "Otis Admin Page Search for a customer by email, phone number, or name. Tim Brow…" at bounding box center [568, 507] width 1027 height 996
copy div "tim.r.brown@outlook.com"
drag, startPoint x: 165, startPoint y: 126, endPoint x: 17, endPoint y: 113, distance: 149.0
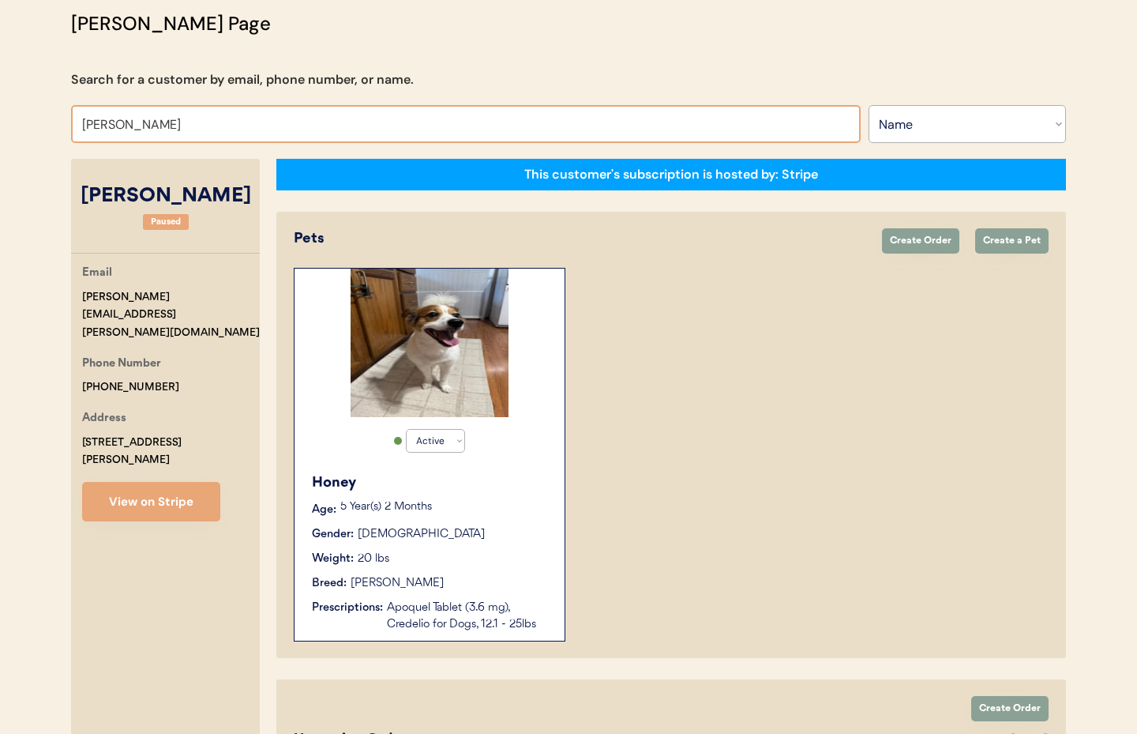
click at [17, 113] on div "Patients Consults Orders Admin Logout Otis Admin Page Search for a customer by …" at bounding box center [568, 481] width 1137 height 1180
type input "Angie"
type input "Angie Santiago"
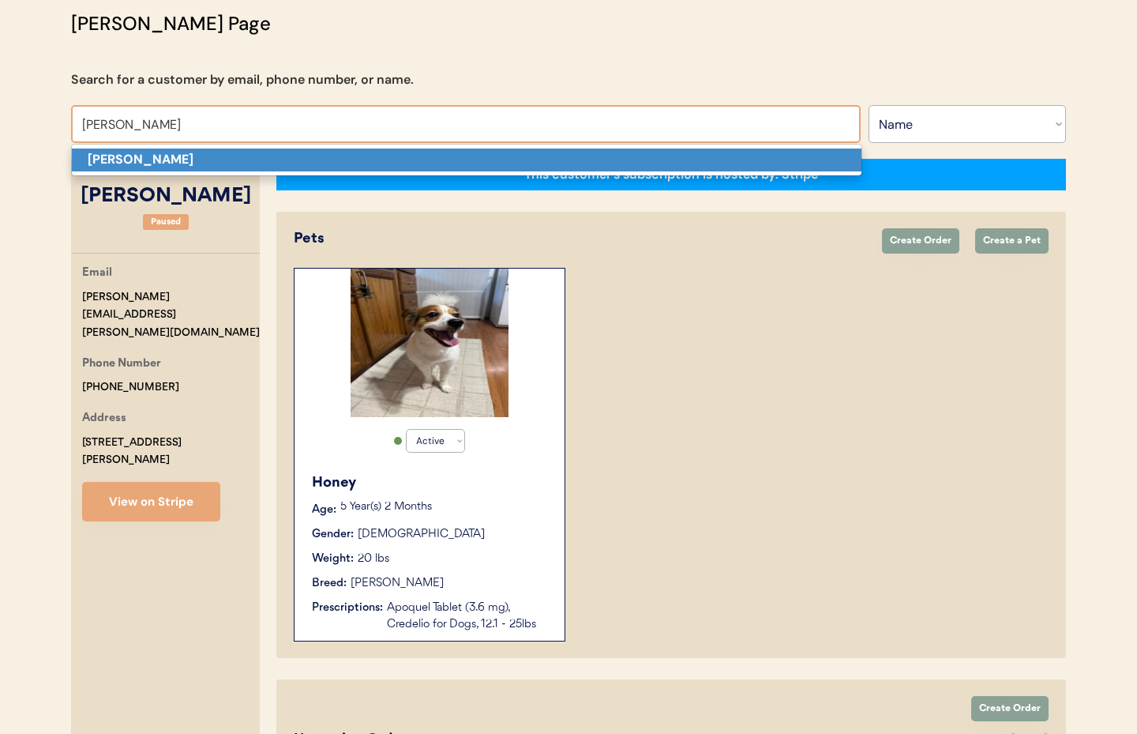
click at [123, 160] on strong "Angie Reed" at bounding box center [141, 159] width 106 height 17
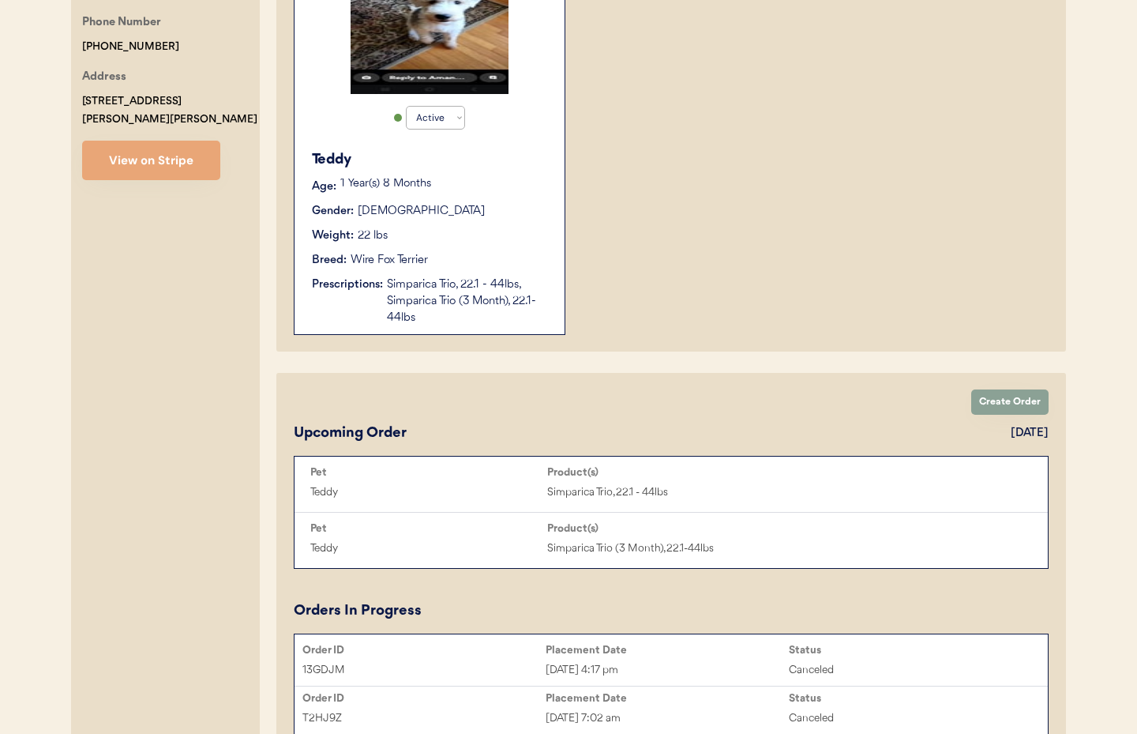
scroll to position [434, 0]
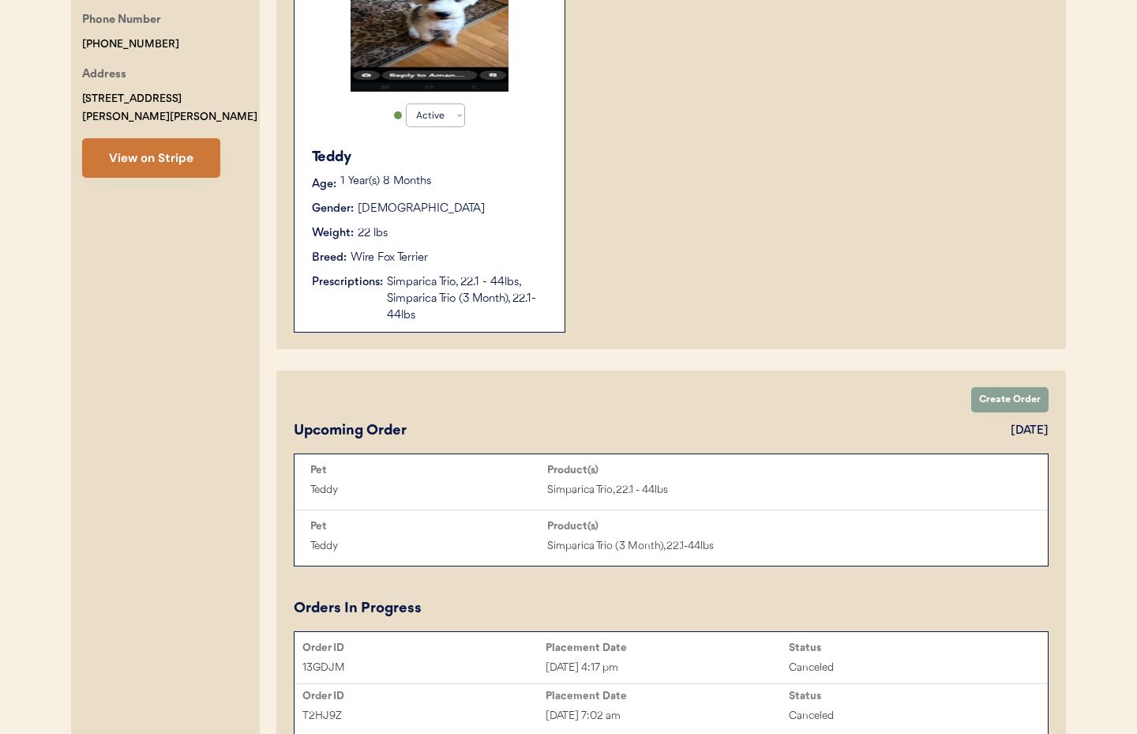
click at [155, 150] on button "View on Stripe" at bounding box center [151, 157] width 138 height 39
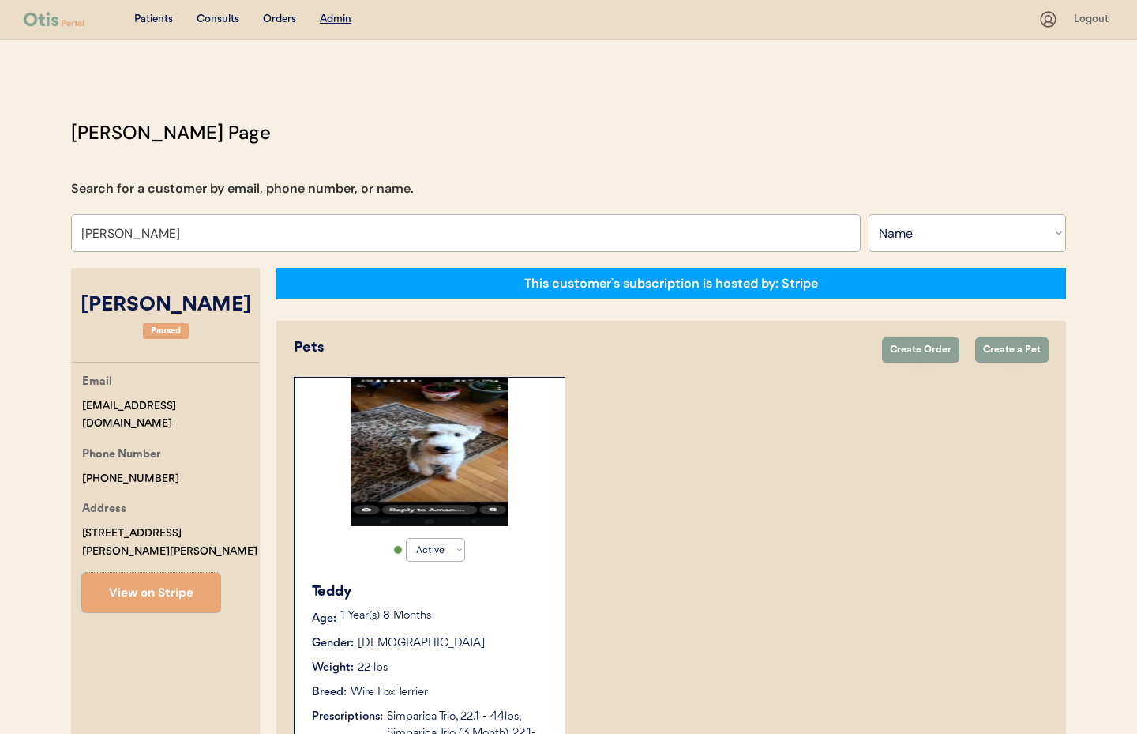
scroll to position [86, 0]
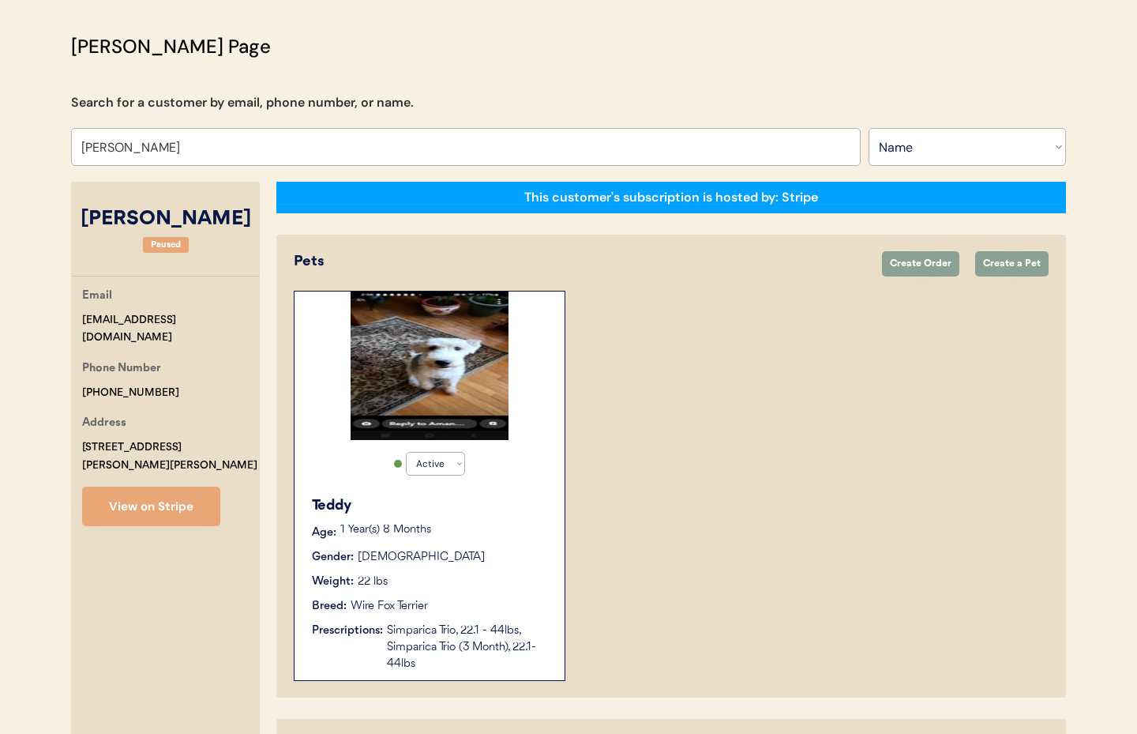
click at [197, 318] on div "Email ang2341@gmail.com" at bounding box center [171, 317] width 178 height 60
drag, startPoint x: 141, startPoint y: 318, endPoint x: 103, endPoint y: 316, distance: 38.0
click at [51, 318] on div "Patients Consults Orders Admin Logout Otis Admin Page Search for a customer by …" at bounding box center [568, 625] width 1137 height 1422
copy div "ang2341@gmail.com"
click at [202, 154] on input "Angie Reed" at bounding box center [466, 147] width 790 height 38
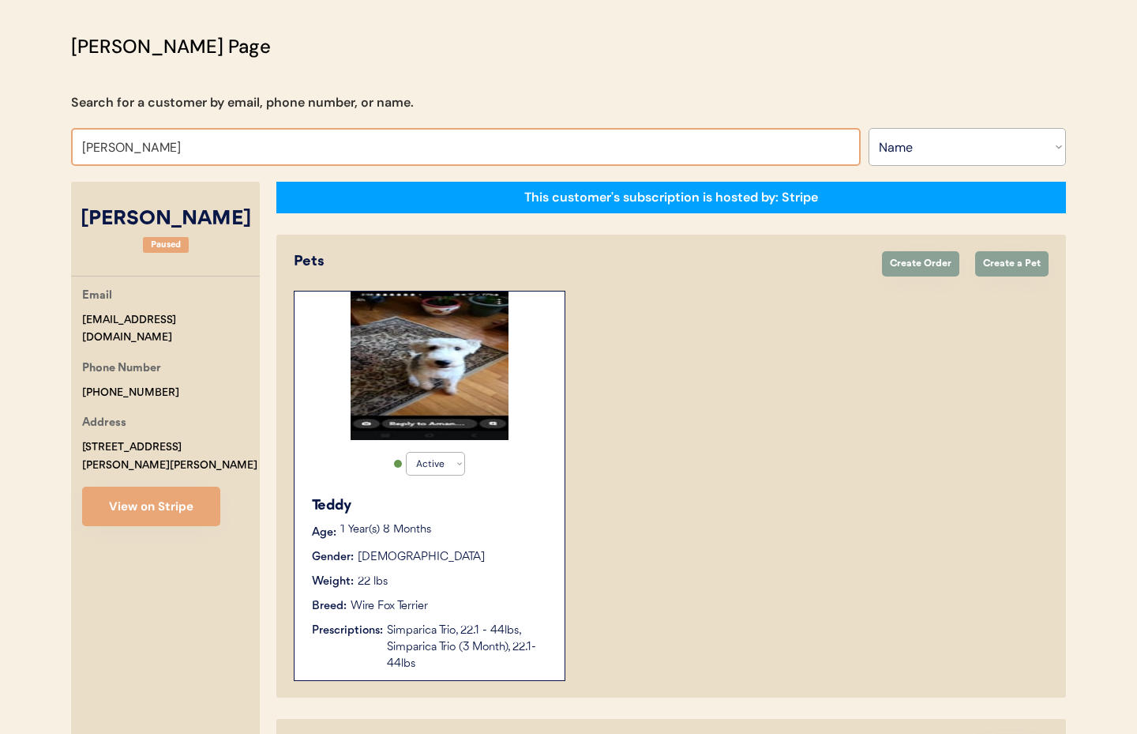
drag, startPoint x: 91, startPoint y: 138, endPoint x: 21, endPoint y: 133, distance: 69.7
click at [21, 133] on div "Patients Consults Orders Admin Logout Otis Admin Page Search for a customer by …" at bounding box center [568, 625] width 1137 height 1422
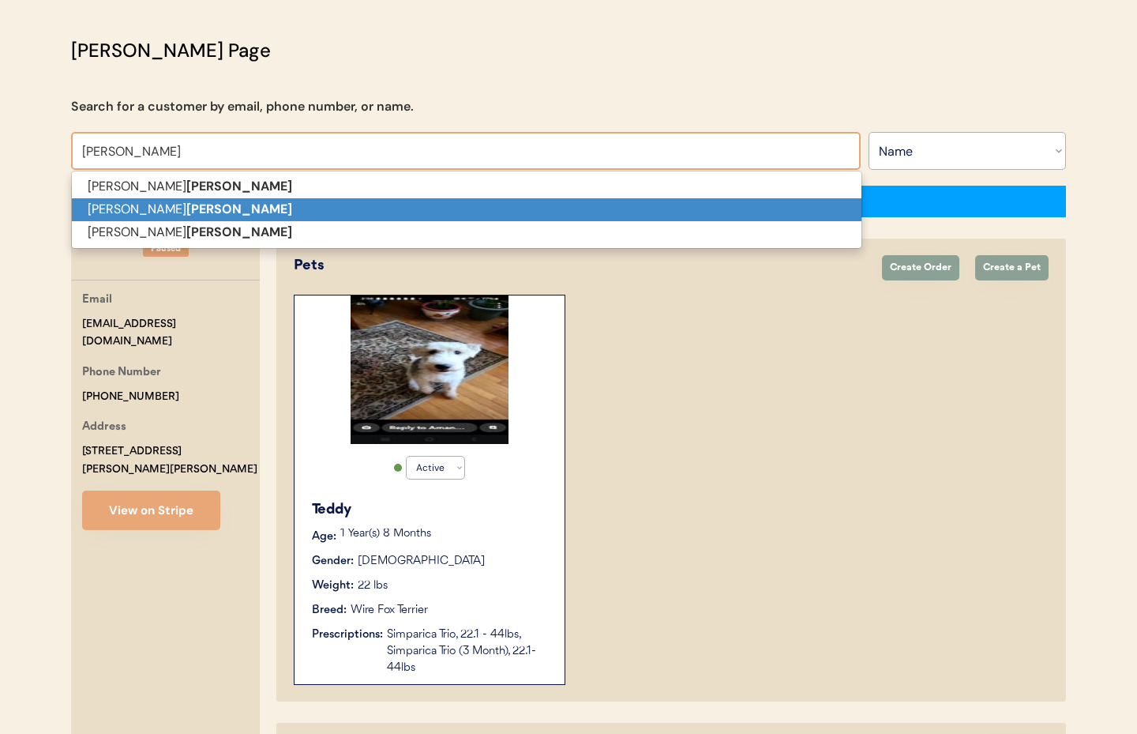
scroll to position [81, 0]
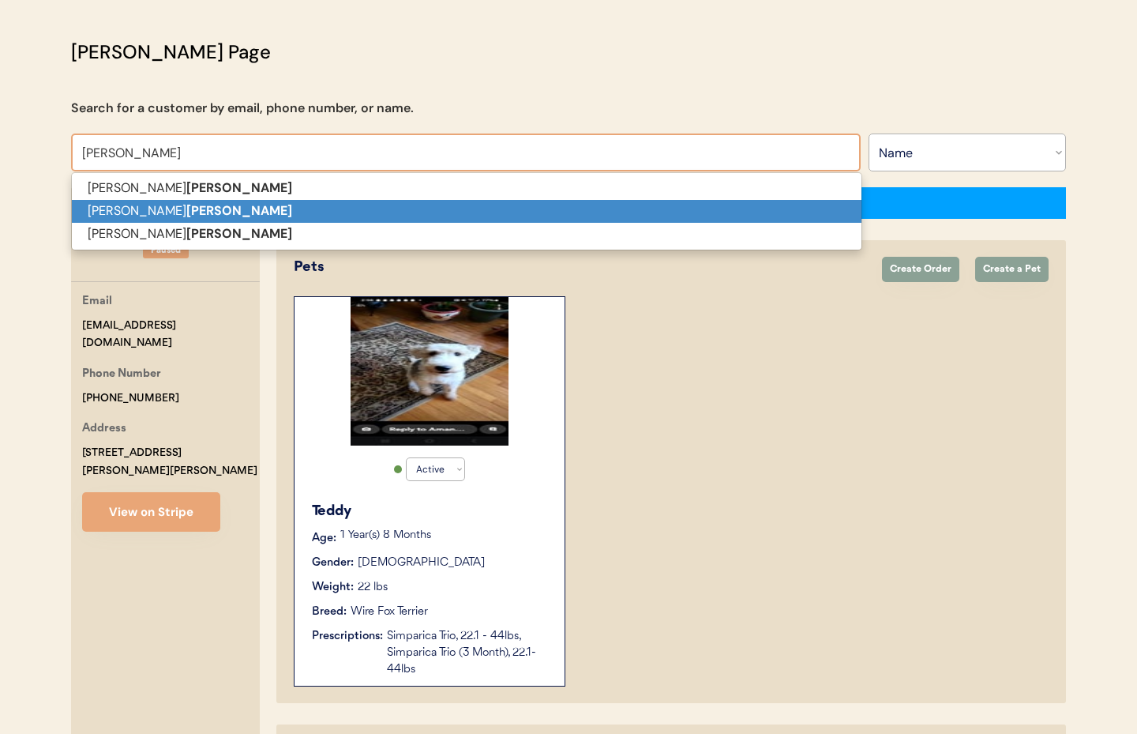
click at [133, 212] on p "Vanessa Fernandez" at bounding box center [467, 211] width 790 height 23
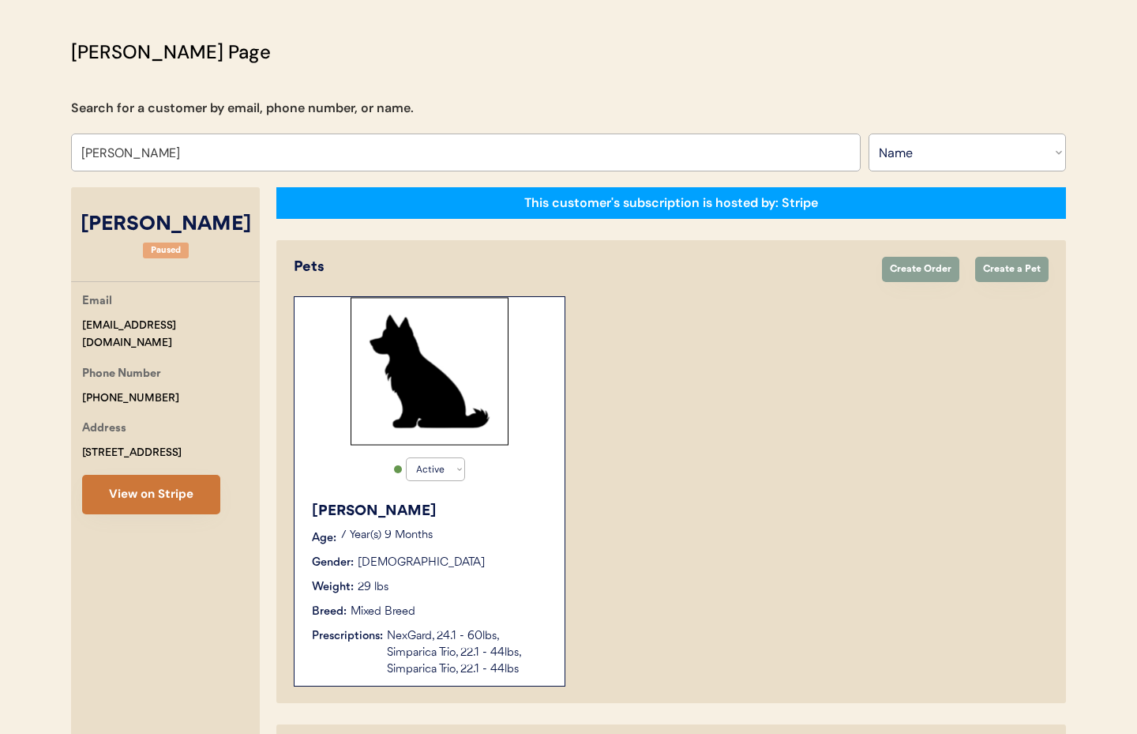
click at [161, 494] on button "View on Stripe" at bounding box center [151, 494] width 138 height 39
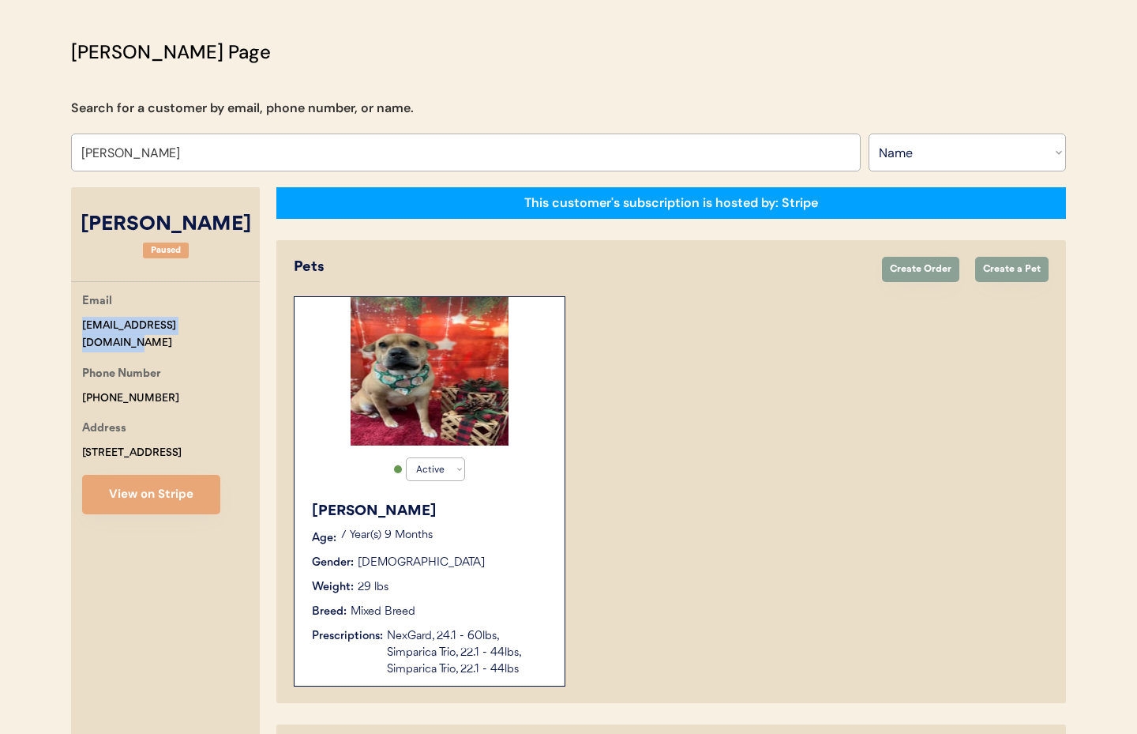
drag, startPoint x: 220, startPoint y: 325, endPoint x: 79, endPoint y: 325, distance: 140.6
click at [75, 326] on div "Email vfernandez293b@gmail.com Phone Number +19738764578 Address 293b Center St…" at bounding box center [165, 403] width 189 height 222
copy div "vfernandez293b@gmail.com"
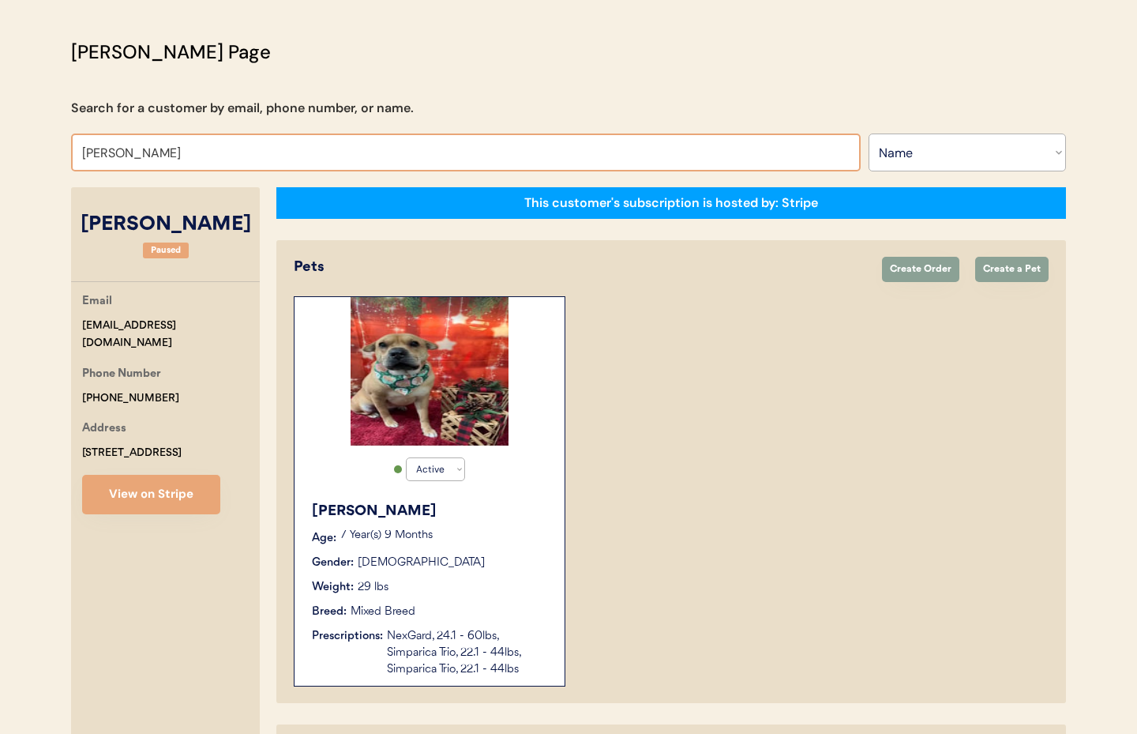
drag, startPoint x: 222, startPoint y: 151, endPoint x: 17, endPoint y: 138, distance: 205.7
type input "beth johnso"
type input "beth johnson"
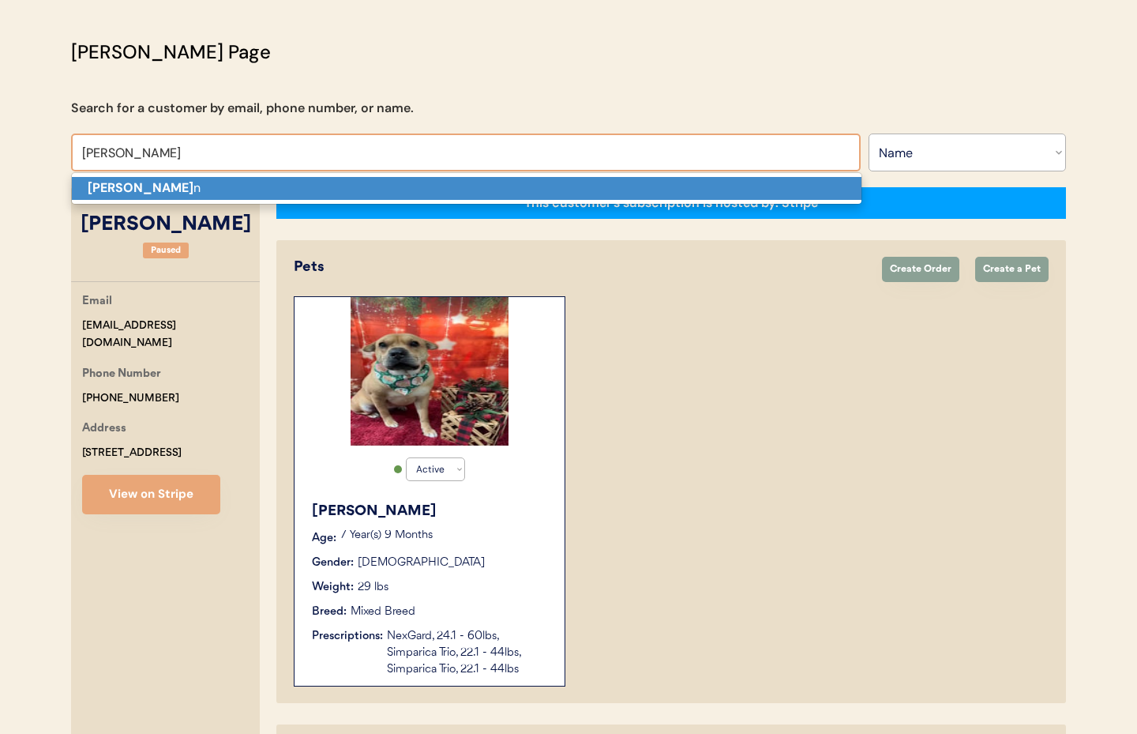
click at [118, 190] on strong "Beth Johnso" at bounding box center [141, 187] width 106 height 17
type input "Beth Johnson"
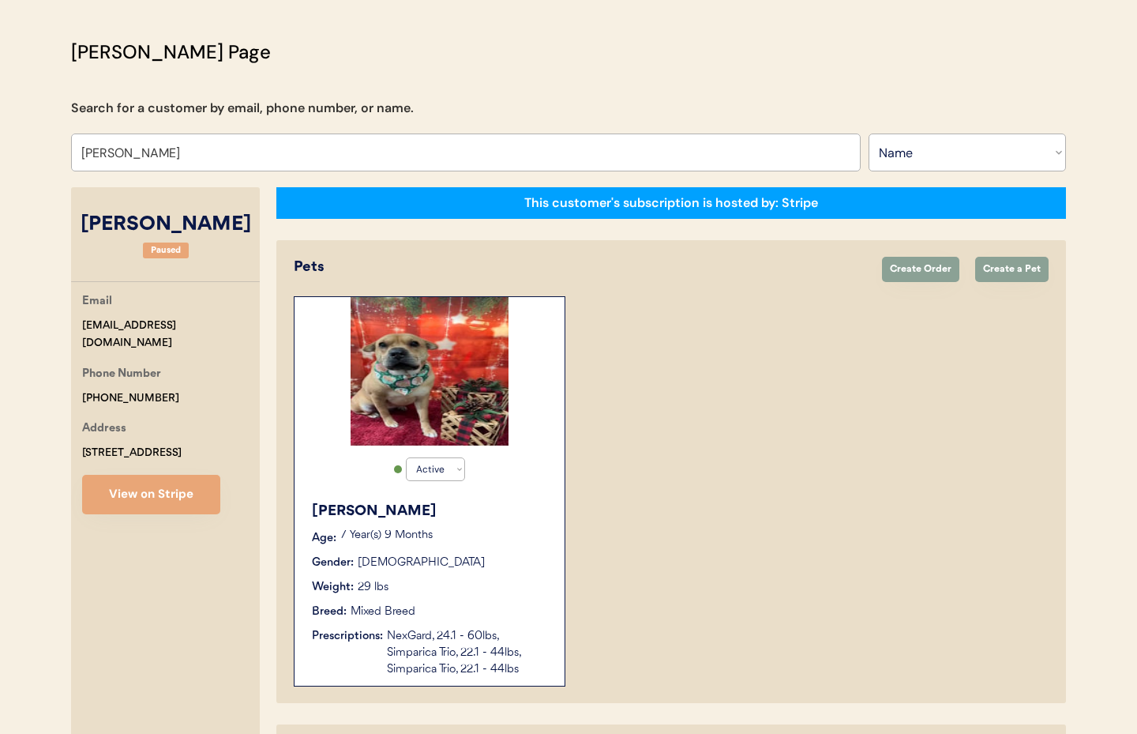
select select "true"
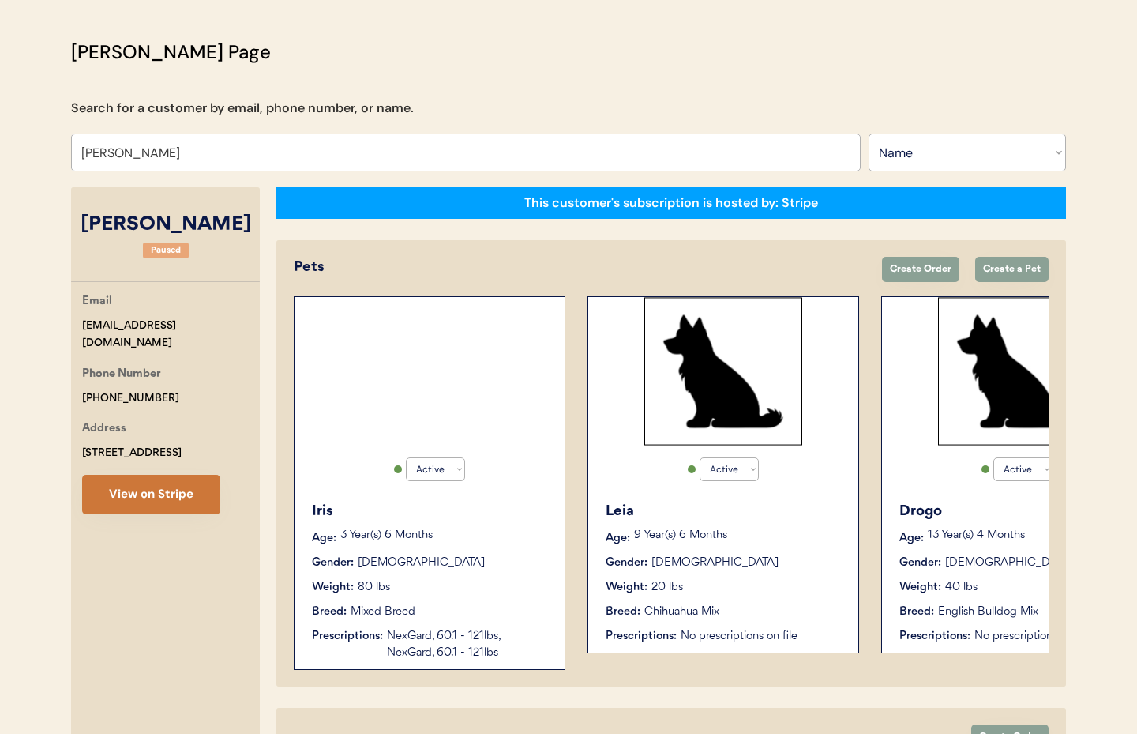
click at [158, 490] on button "View on Stripe" at bounding box center [151, 494] width 138 height 39
drag, startPoint x: 194, startPoint y: 327, endPoint x: 86, endPoint y: 325, distance: 108.2
click at [73, 325] on div "Email ebethjhnsn@gmail.com Phone Number +12055403842 Address 635 Magnolia Lake …" at bounding box center [165, 403] width 189 height 222
copy div "ebethjhnsn@gmail.com"
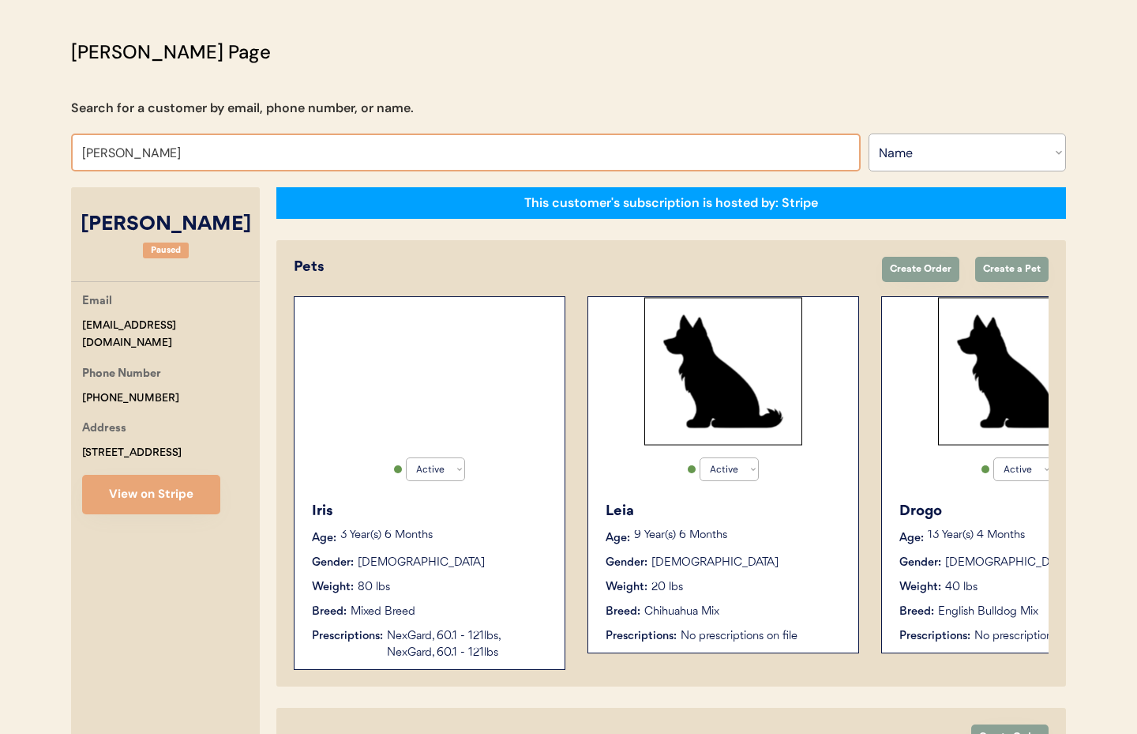
drag, startPoint x: 54, startPoint y: 141, endPoint x: 47, endPoint y: 141, distance: 7.9
type input "Gene"
type input "Genevieve Brooks"
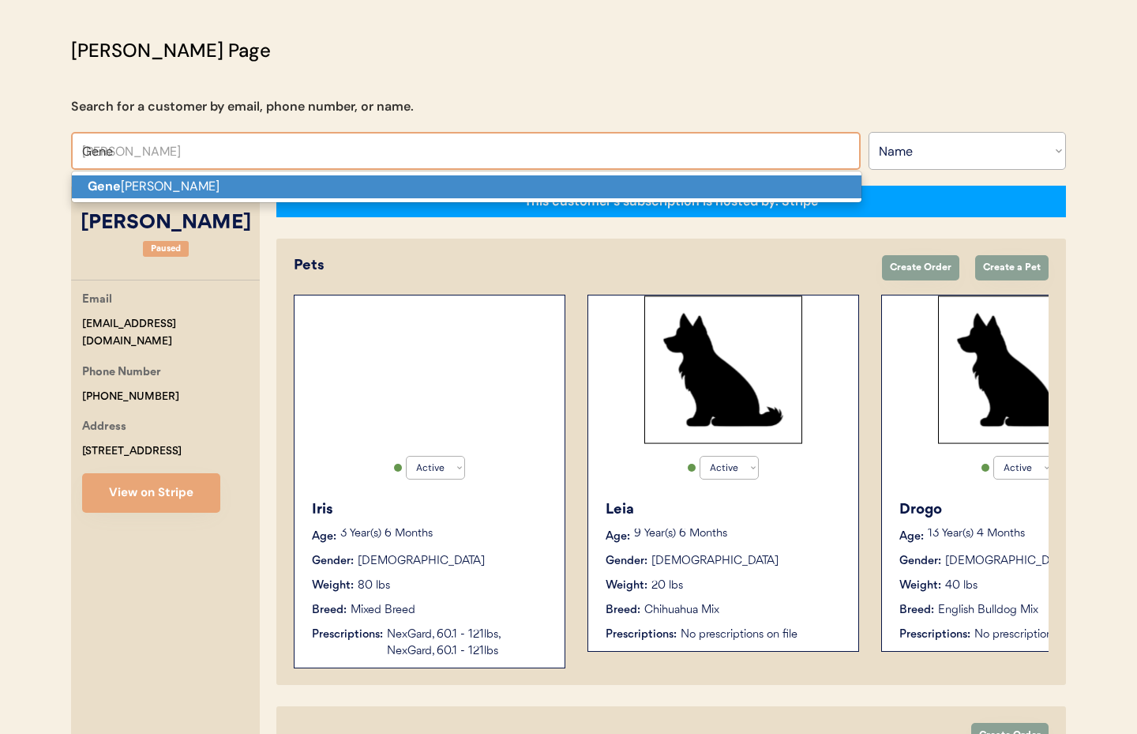
click at [115, 183] on strong "Gene" at bounding box center [104, 186] width 33 height 17
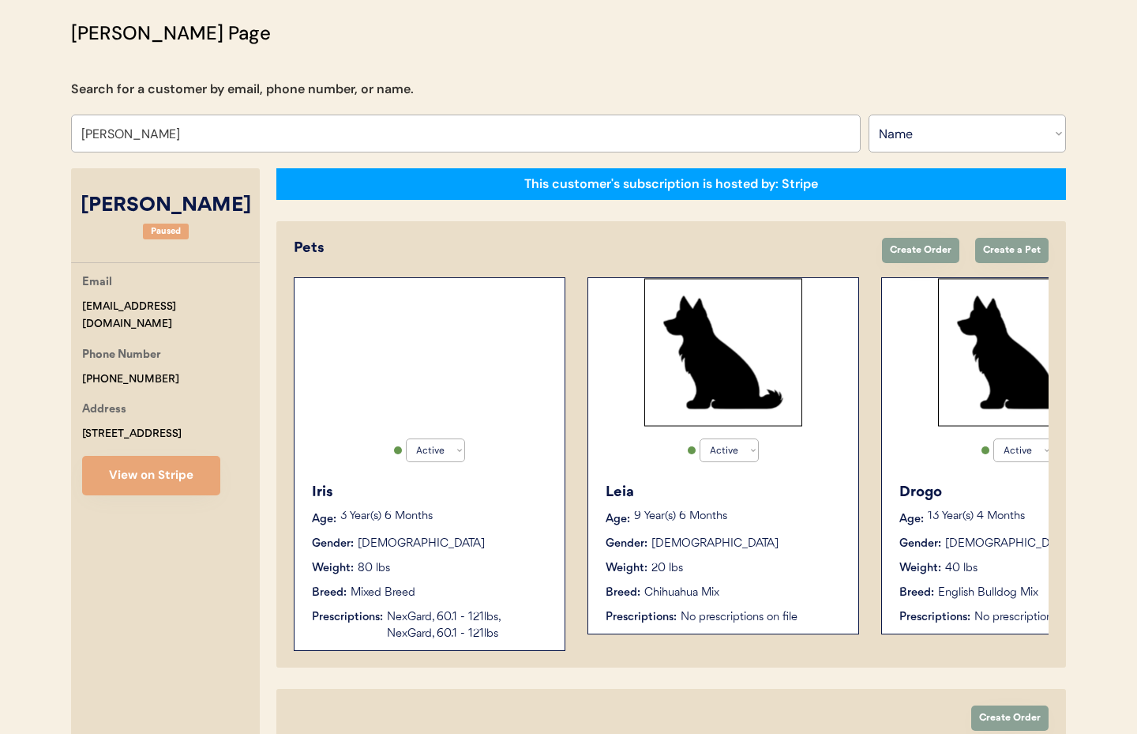
scroll to position [109, 0]
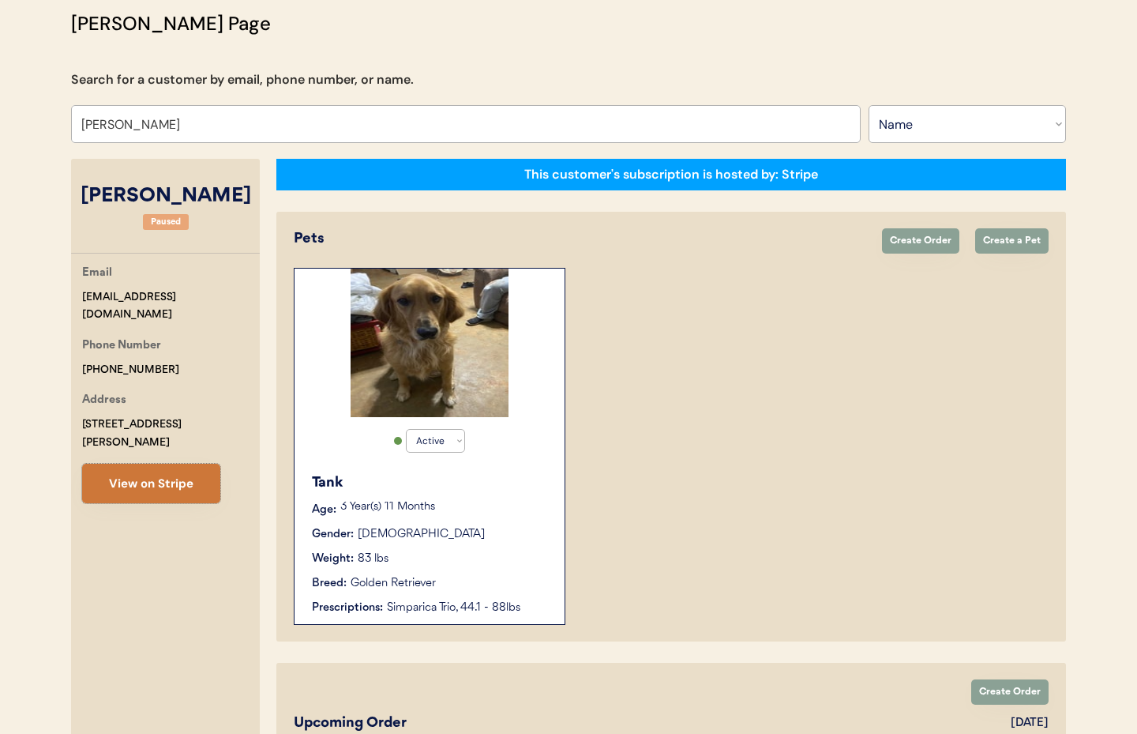
click at [174, 466] on button "View on Stripe" at bounding box center [151, 483] width 138 height 39
drag, startPoint x: 196, startPoint y: 125, endPoint x: 56, endPoint y: 115, distance: 140.2
click at [52, 115] on div "Patients Consults Orders Admin Logout Otis Admin Page Search for a customer by …" at bounding box center [568, 557] width 1137 height 1332
paste input "dashkartn@yahoo.com"
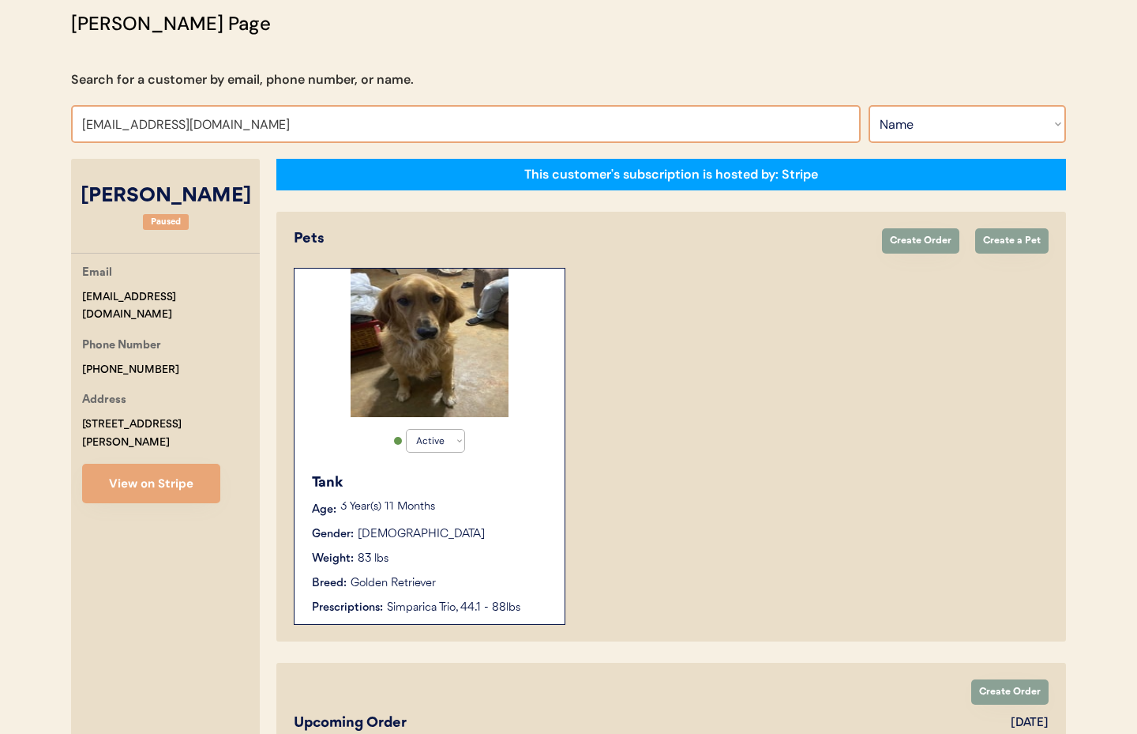
type input "dashkartn@yahoo.com"
click at [952, 122] on select "Search By Name Email Phone Number" at bounding box center [967, 124] width 197 height 38
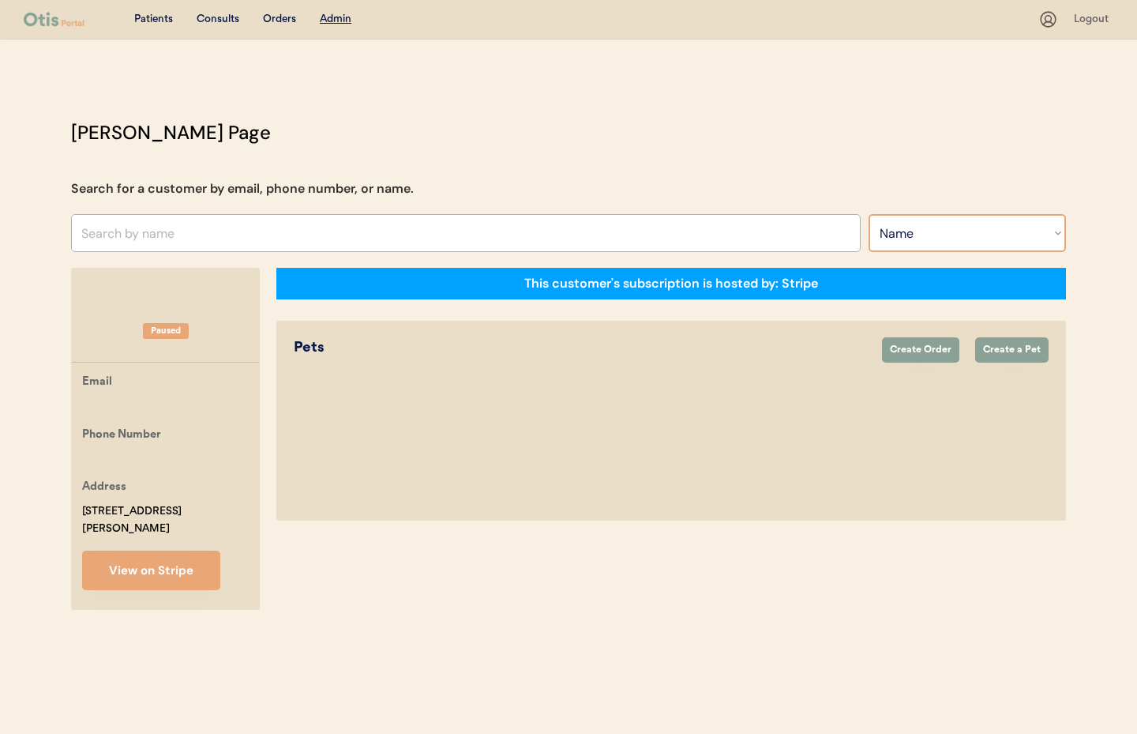
select select ""Email""
click at [869, 214] on select "Search By Name Email Phone Number" at bounding box center [967, 233] width 197 height 38
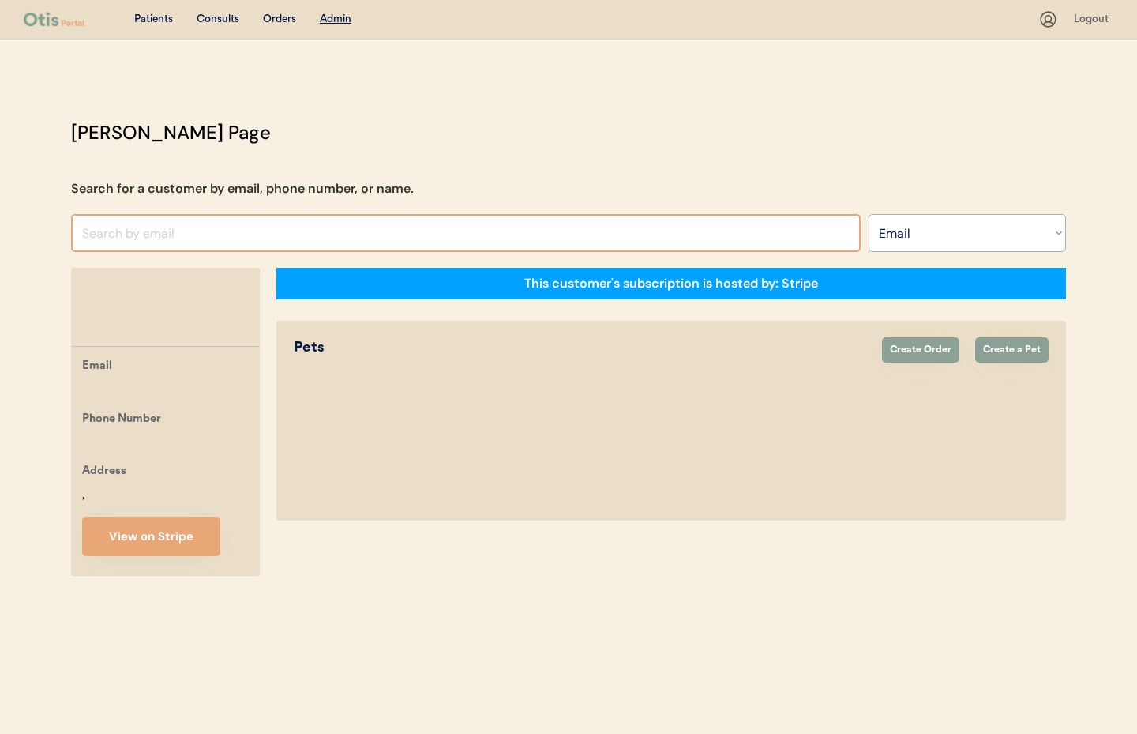
select select ""Email""
click at [151, 227] on input "input" at bounding box center [466, 233] width 790 height 38
paste input "dashkartn@yahoo.com"
click at [288, 227] on input "input" at bounding box center [466, 233] width 790 height 38
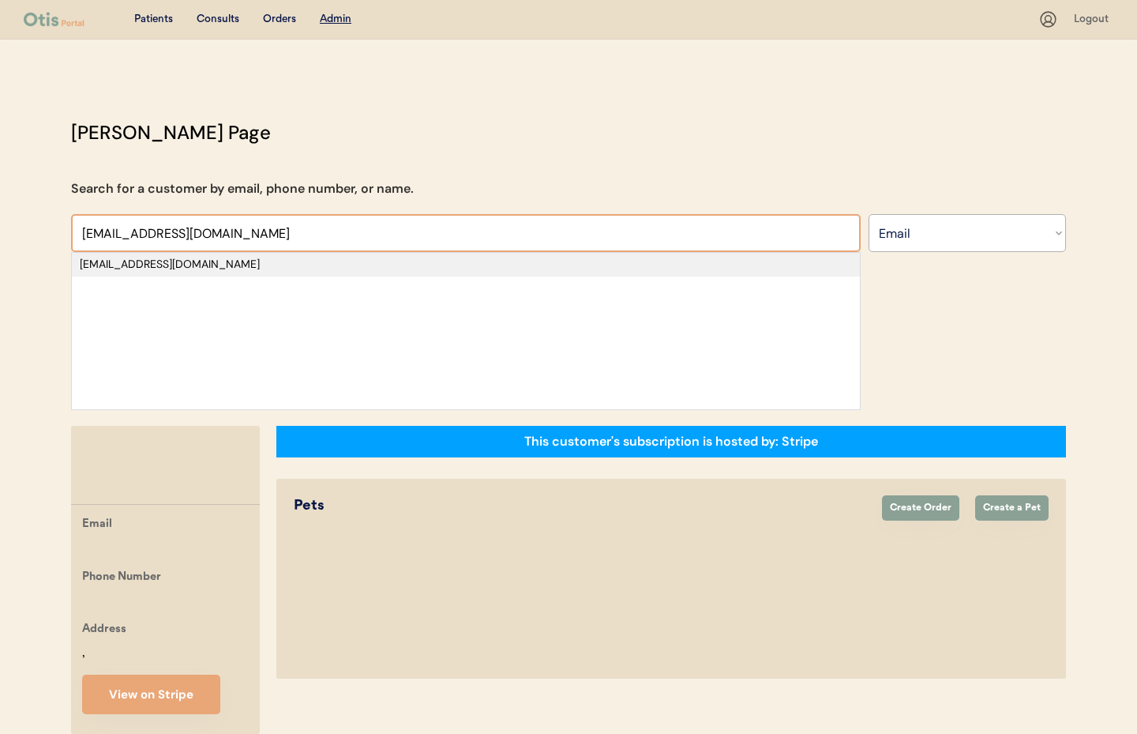
type input "dashkartn@yahoo.com"
click at [210, 268] on div "dashkartn@yahoo.com" at bounding box center [466, 265] width 772 height 16
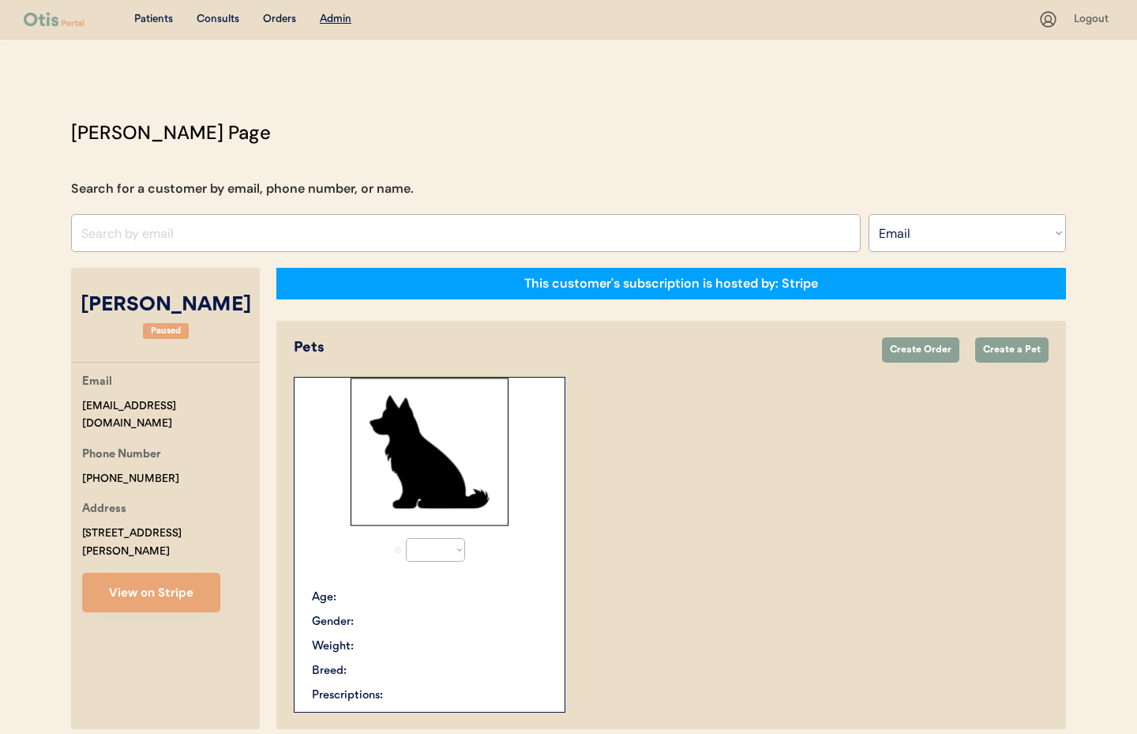
select select "true"
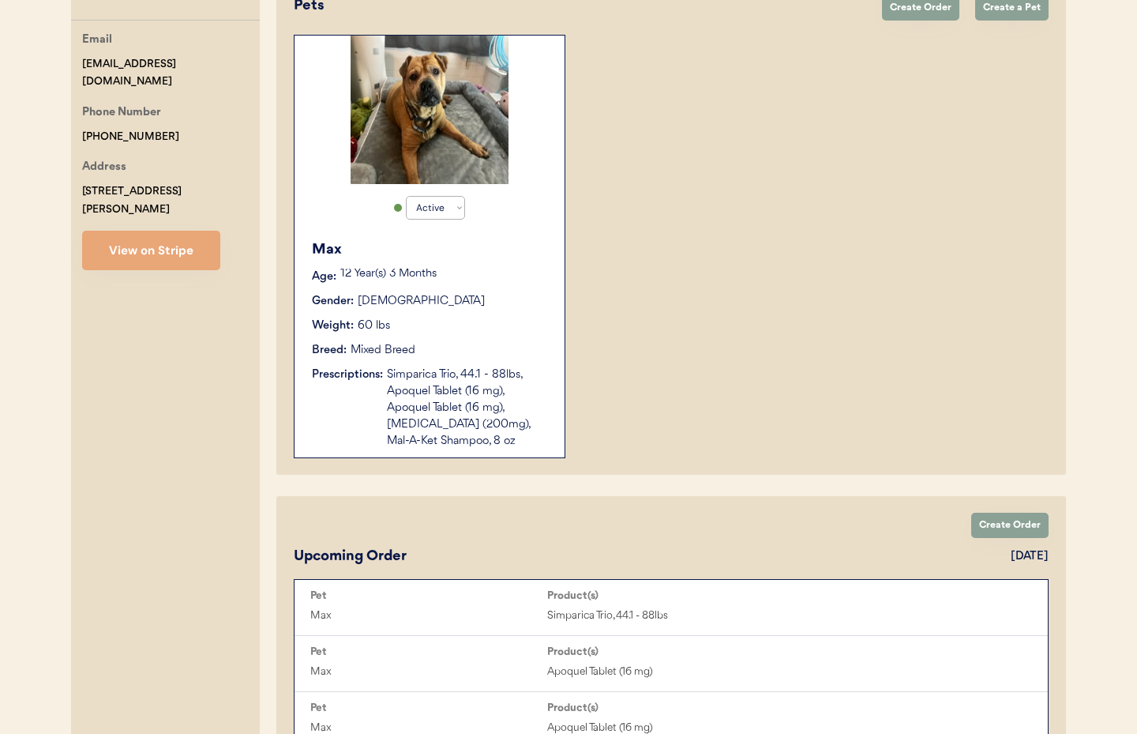
scroll to position [334, 0]
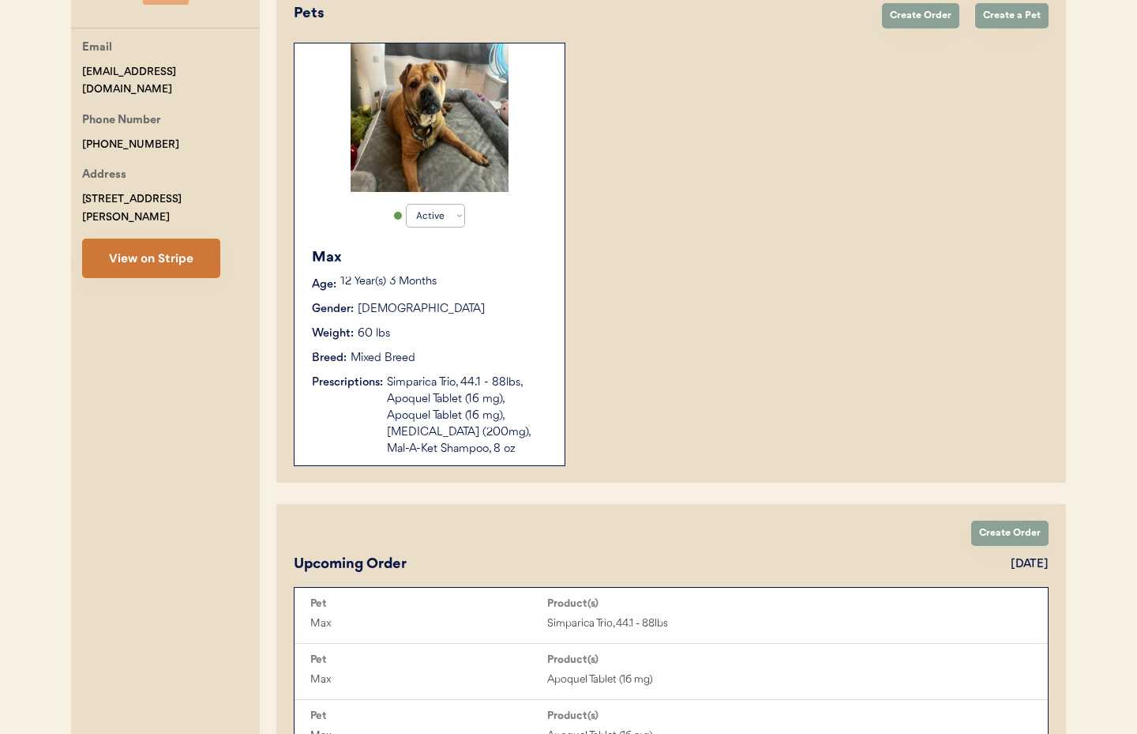
click at [138, 238] on button "View on Stripe" at bounding box center [151, 257] width 138 height 39
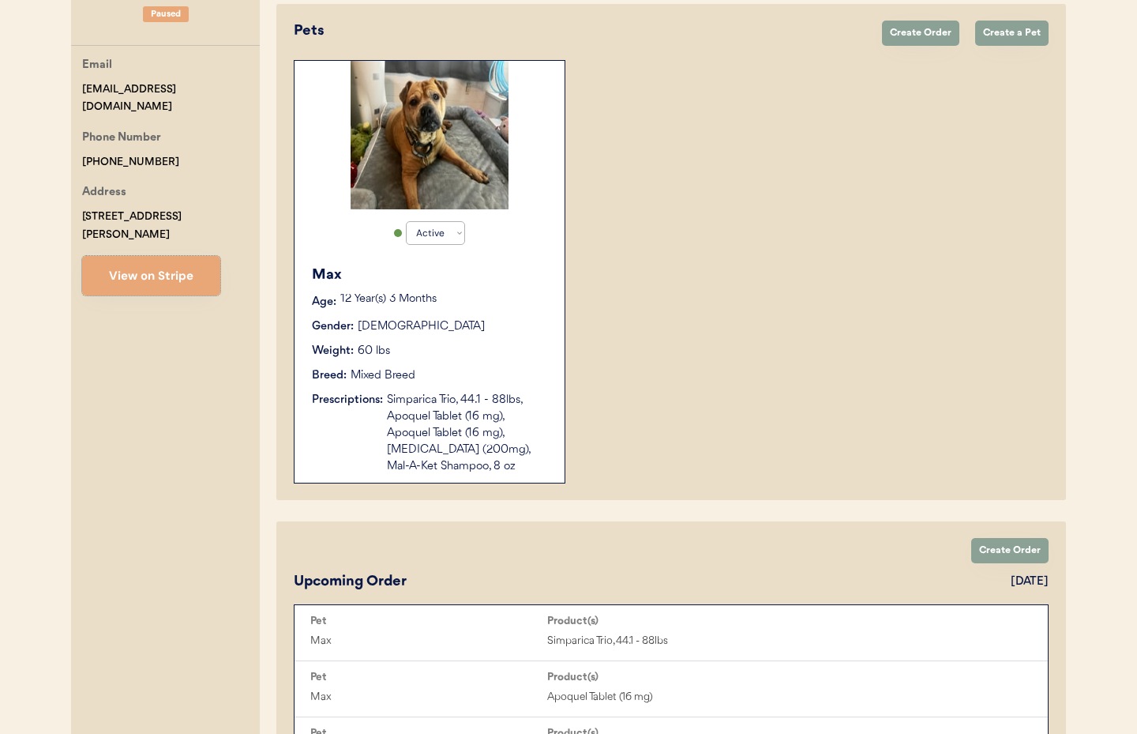
scroll to position [0, 0]
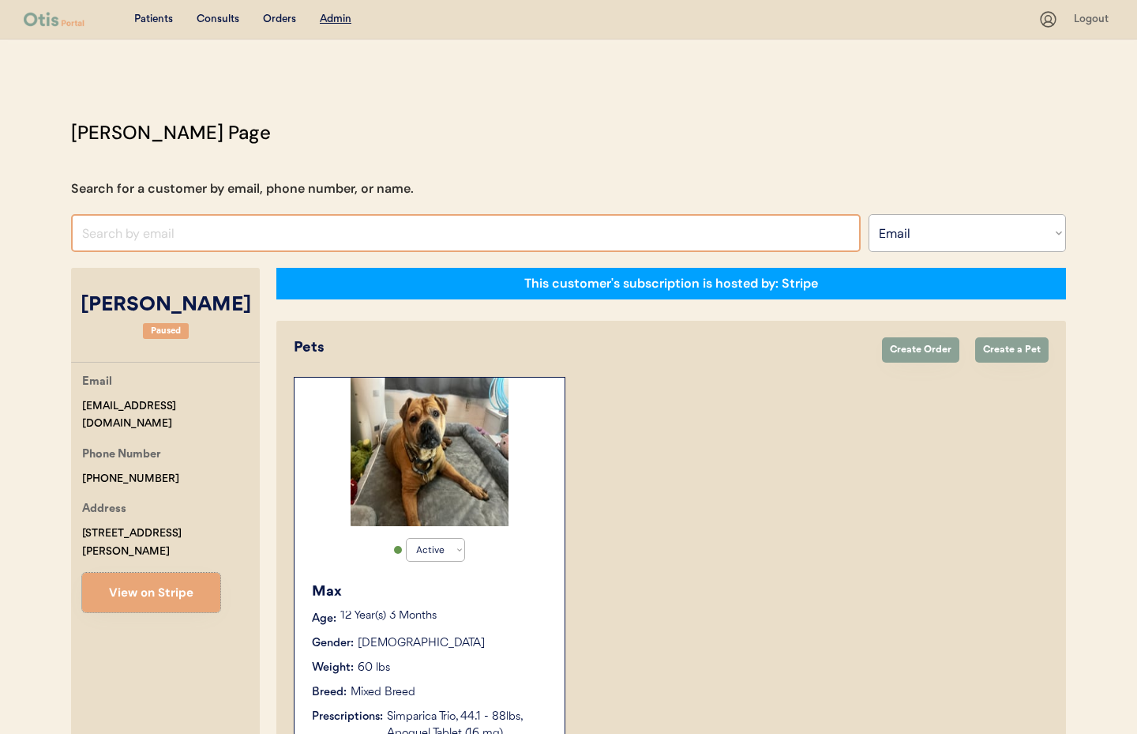
click at [174, 220] on input "input" at bounding box center [466, 233] width 790 height 38
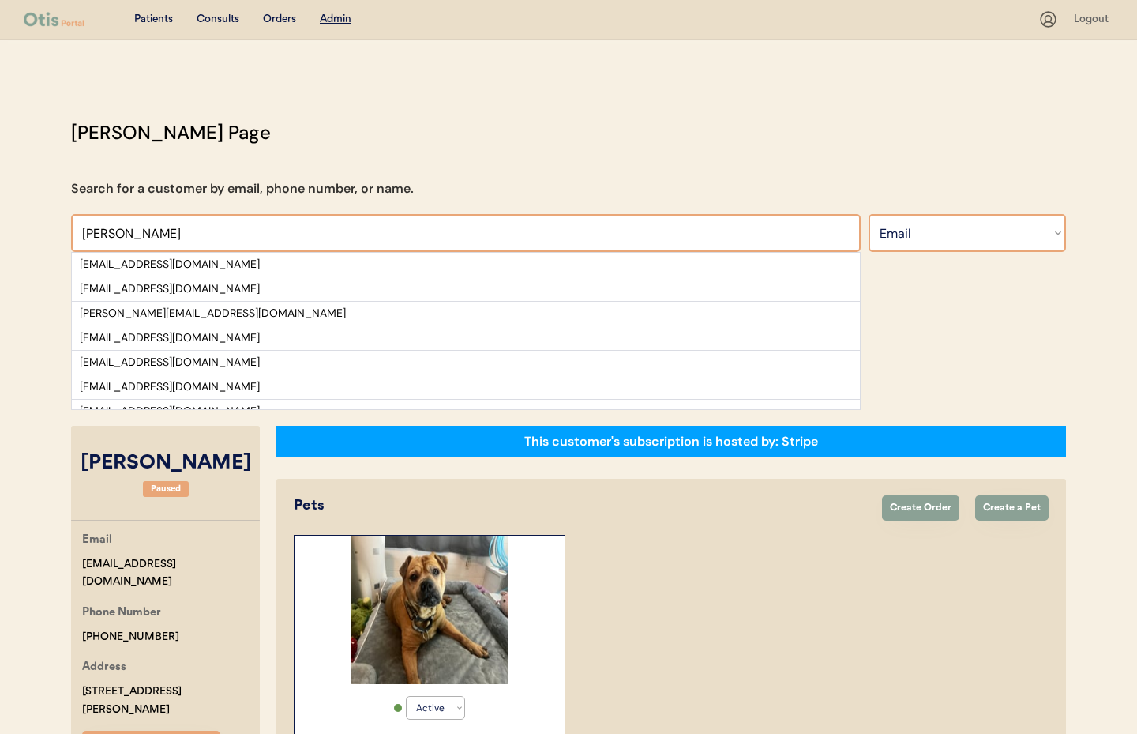
type input "[PERSON_NAME]"
click at [960, 237] on select "Search By Name Email Phone Number" at bounding box center [967, 233] width 197 height 38
select select ""Name""
click at [869, 214] on select "Search By Name Email Phone Number" at bounding box center [967, 233] width 197 height 38
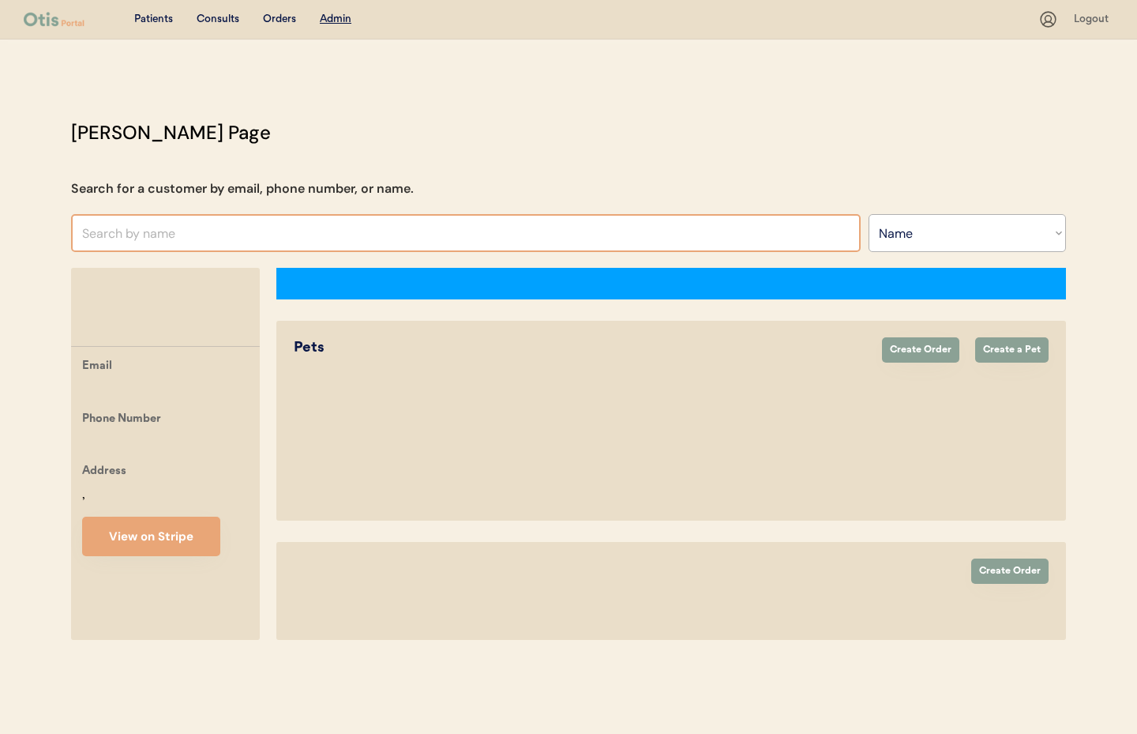
select select ""Name""
click at [144, 239] on input "text" at bounding box center [466, 233] width 790 height 38
select select "true"
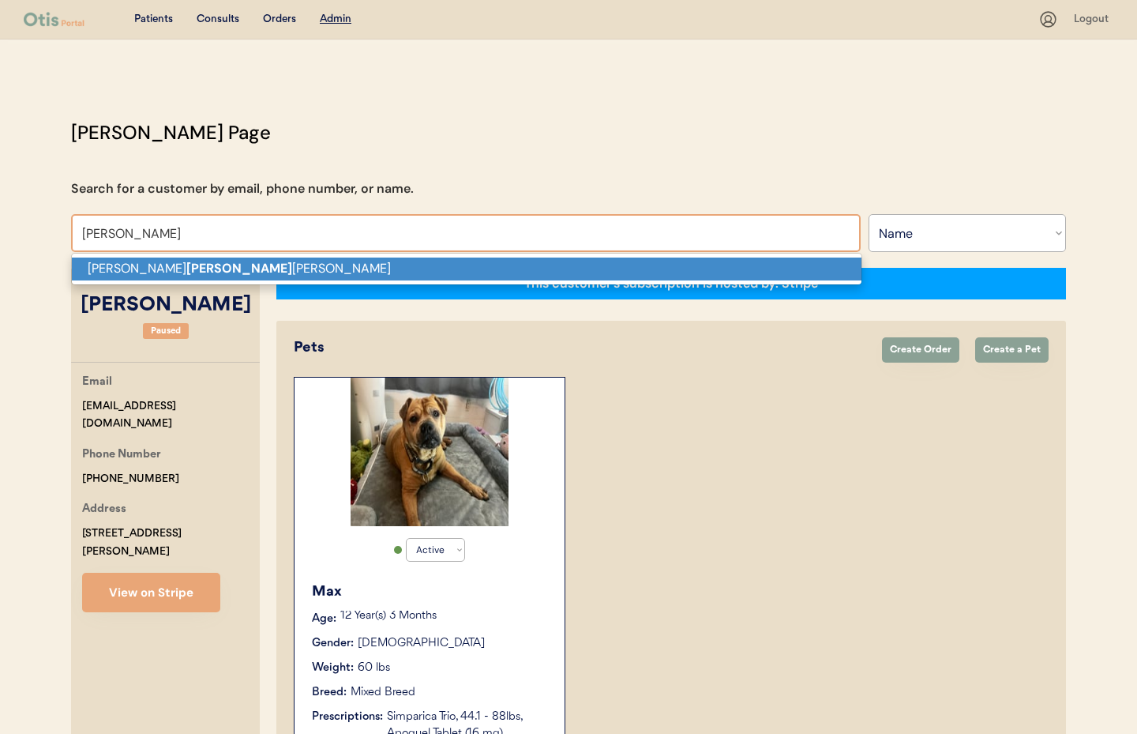
click at [186, 268] on strong "ngoc" at bounding box center [239, 268] width 106 height 17
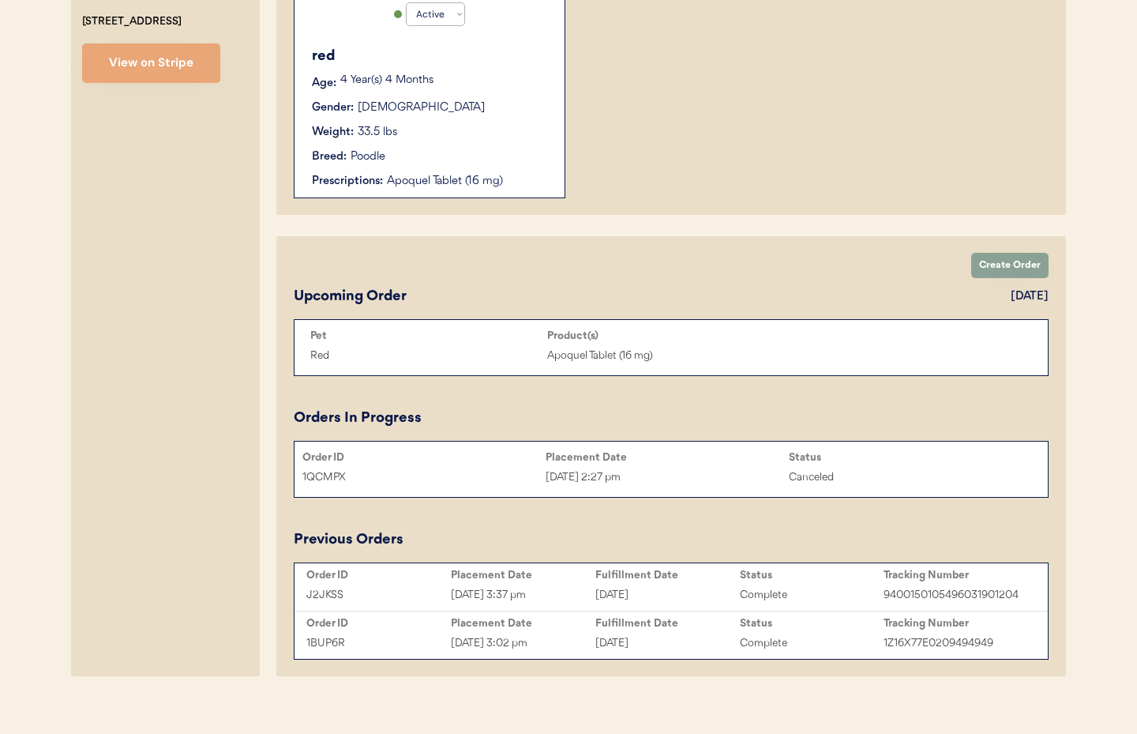
scroll to position [551, 0]
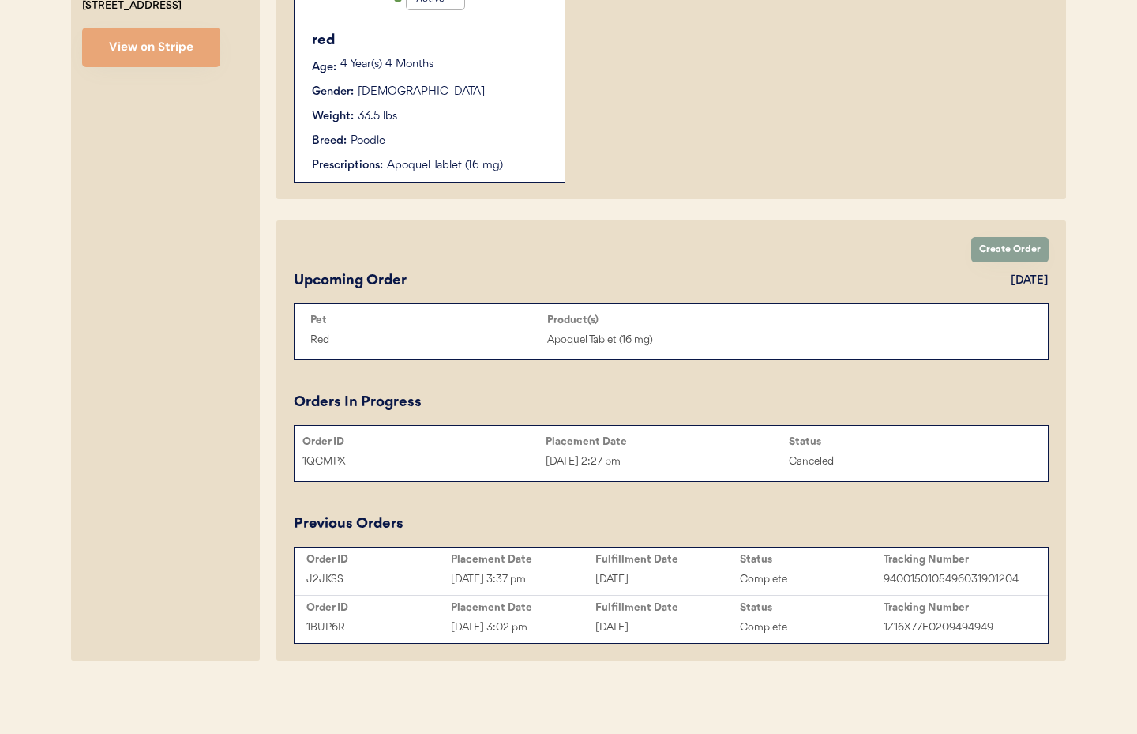
type input "Kate ngoc tran"
click at [576, 554] on div "Placement Date" at bounding box center [523, 559] width 145 height 13
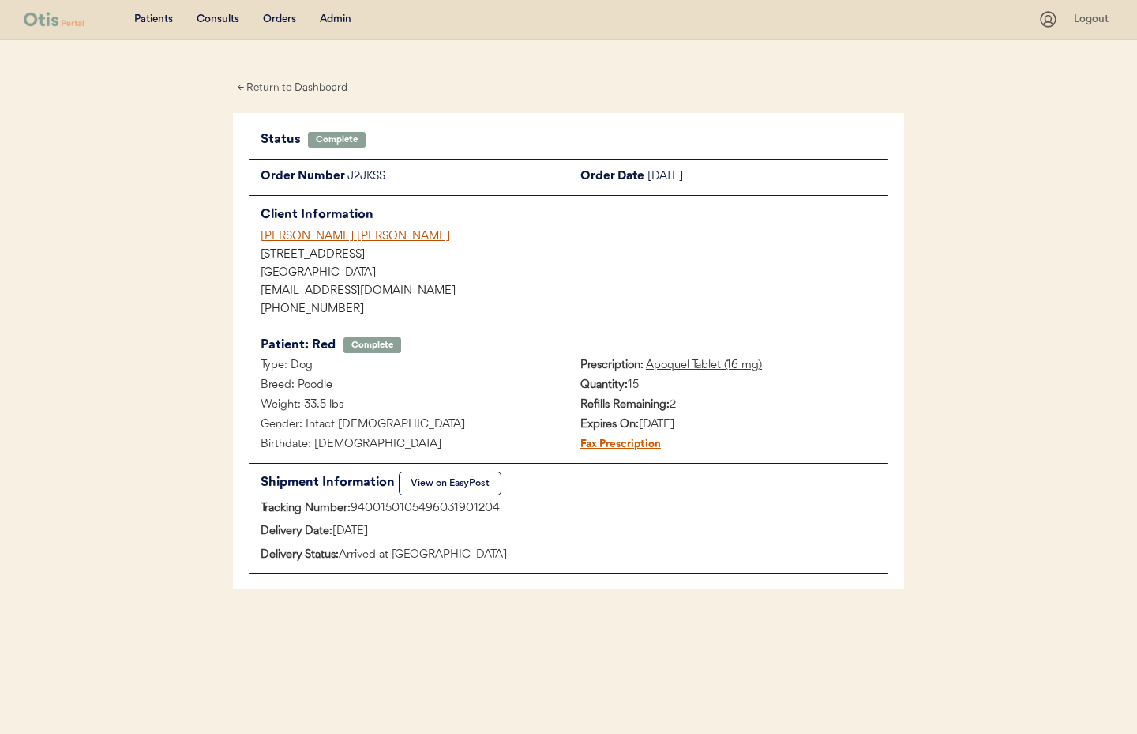
click at [458, 478] on button "View on EasyPost" at bounding box center [450, 483] width 103 height 24
click at [310, 92] on div "← Return to Dashboard" at bounding box center [292, 88] width 118 height 18
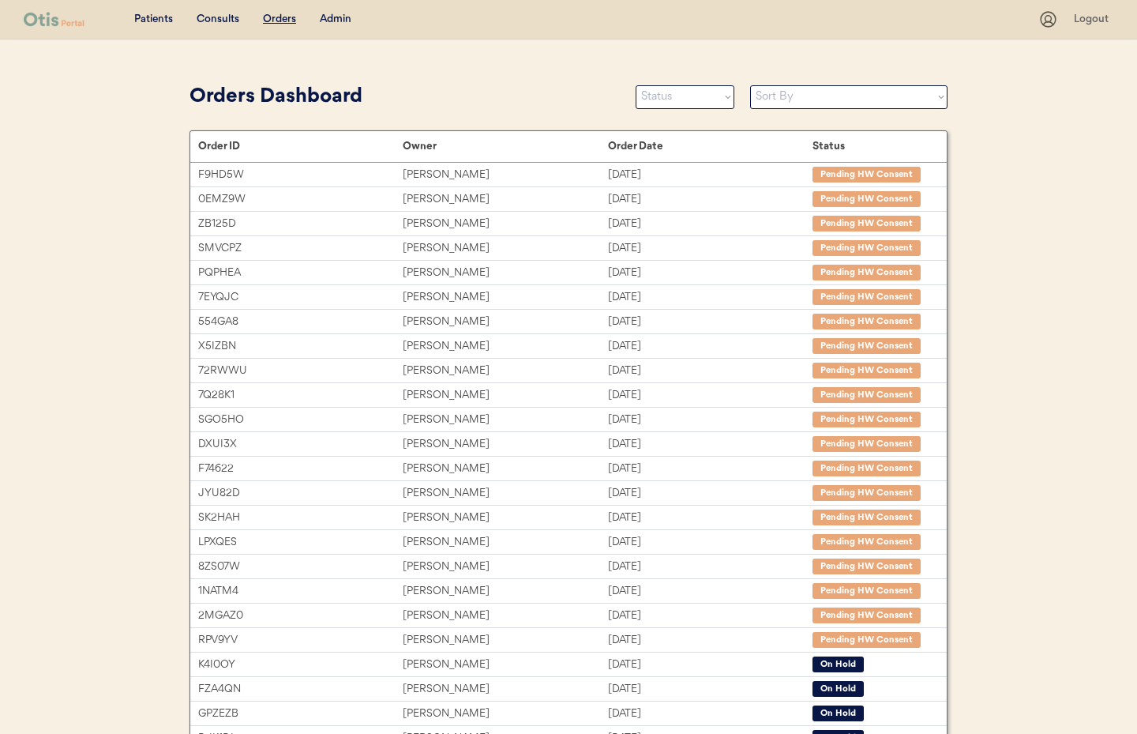
drag, startPoint x: 351, startPoint y: 13, endPoint x: 342, endPoint y: 15, distance: 9.0
click at [347, 13] on div "Admin" at bounding box center [336, 20] width 32 height 16
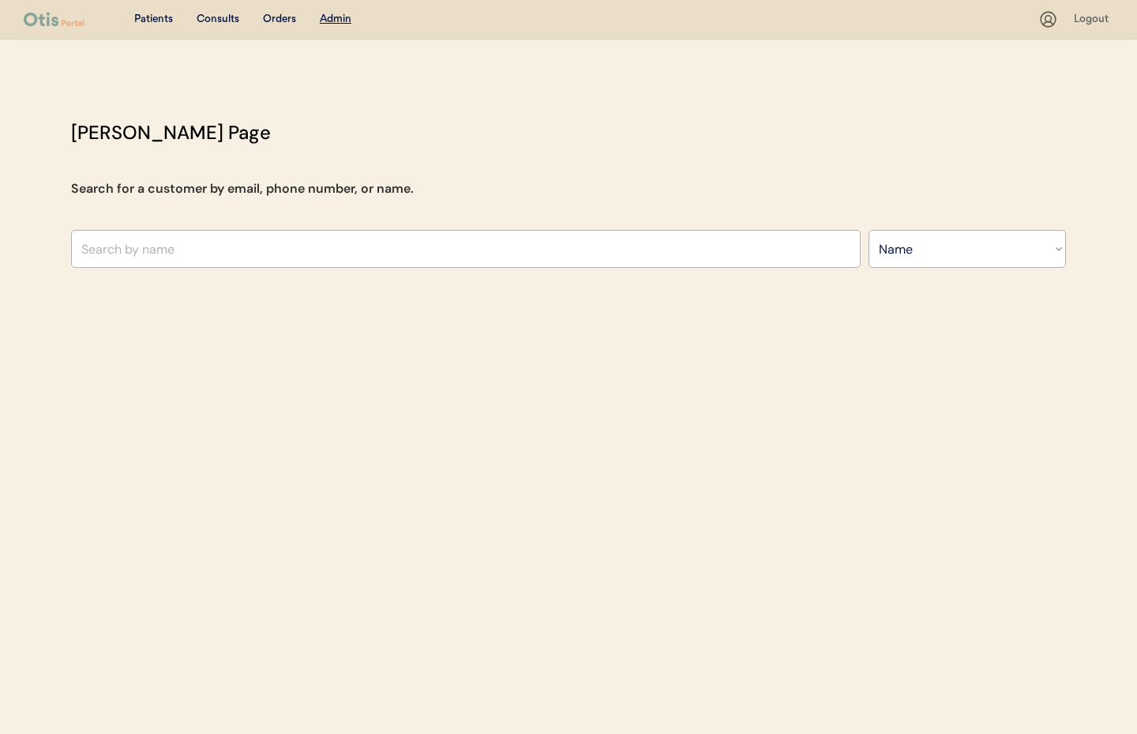
select select ""Name""
click at [244, 258] on input "text" at bounding box center [466, 249] width 790 height 38
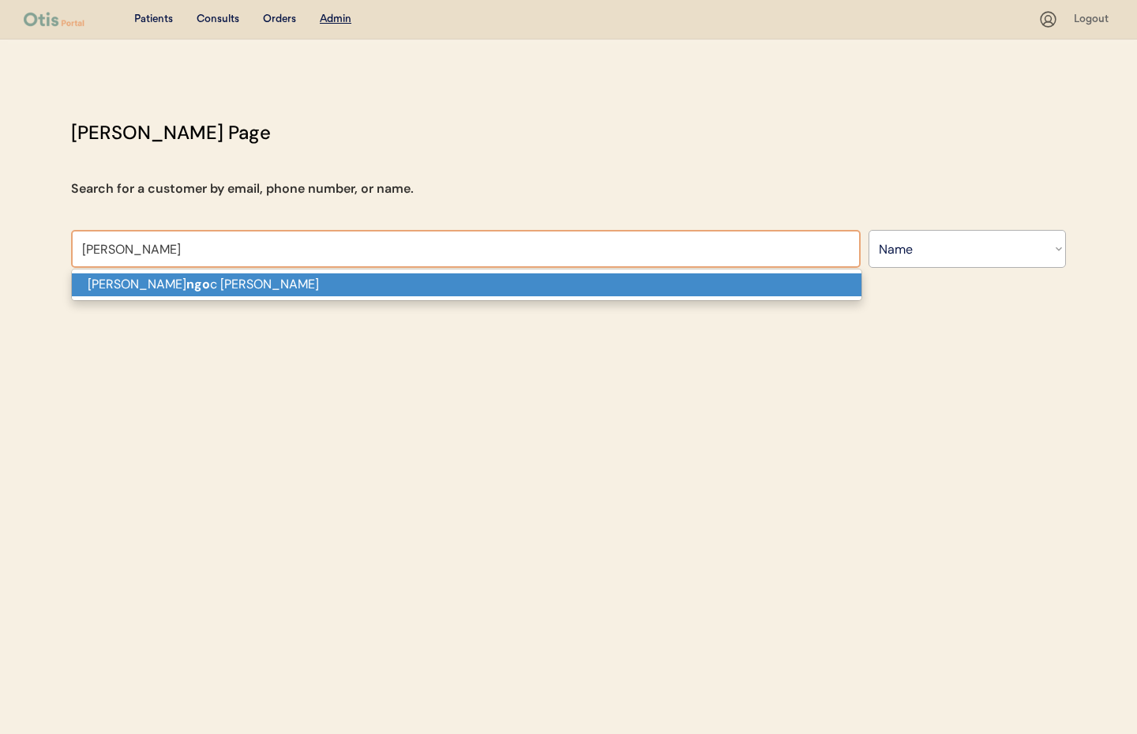
click at [238, 289] on p "[PERSON_NAME] c [PERSON_NAME]" at bounding box center [467, 284] width 790 height 23
type input "[PERSON_NAME] [PERSON_NAME]"
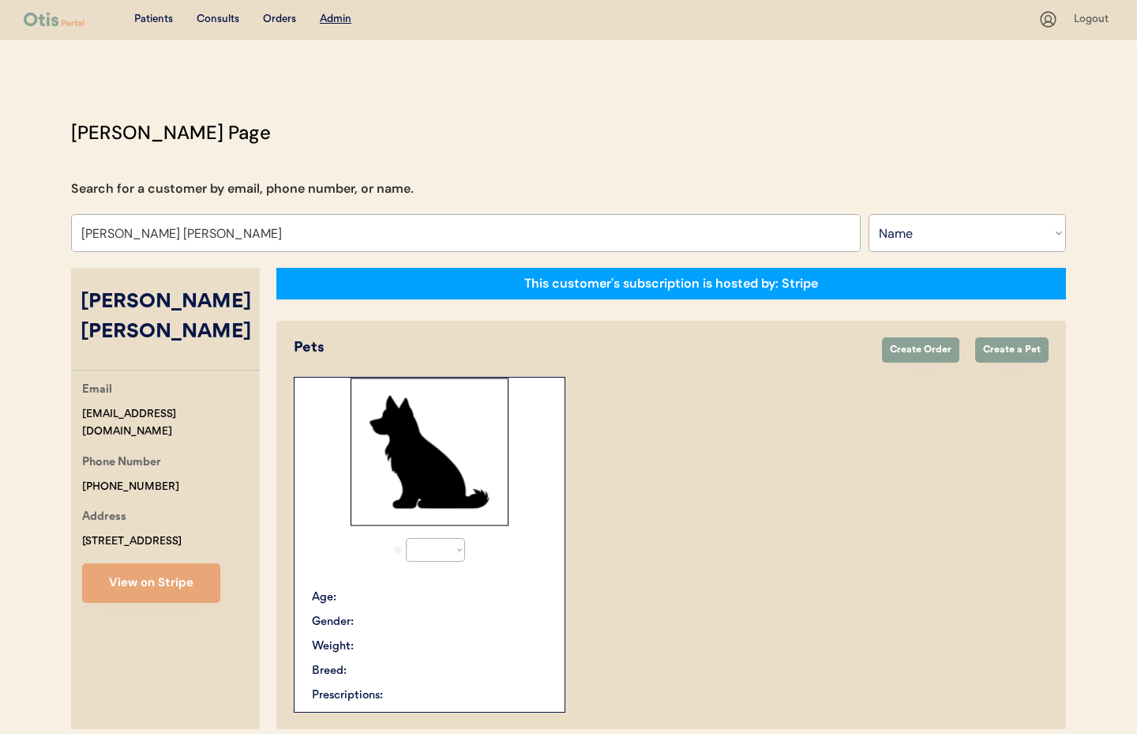
select select "true"
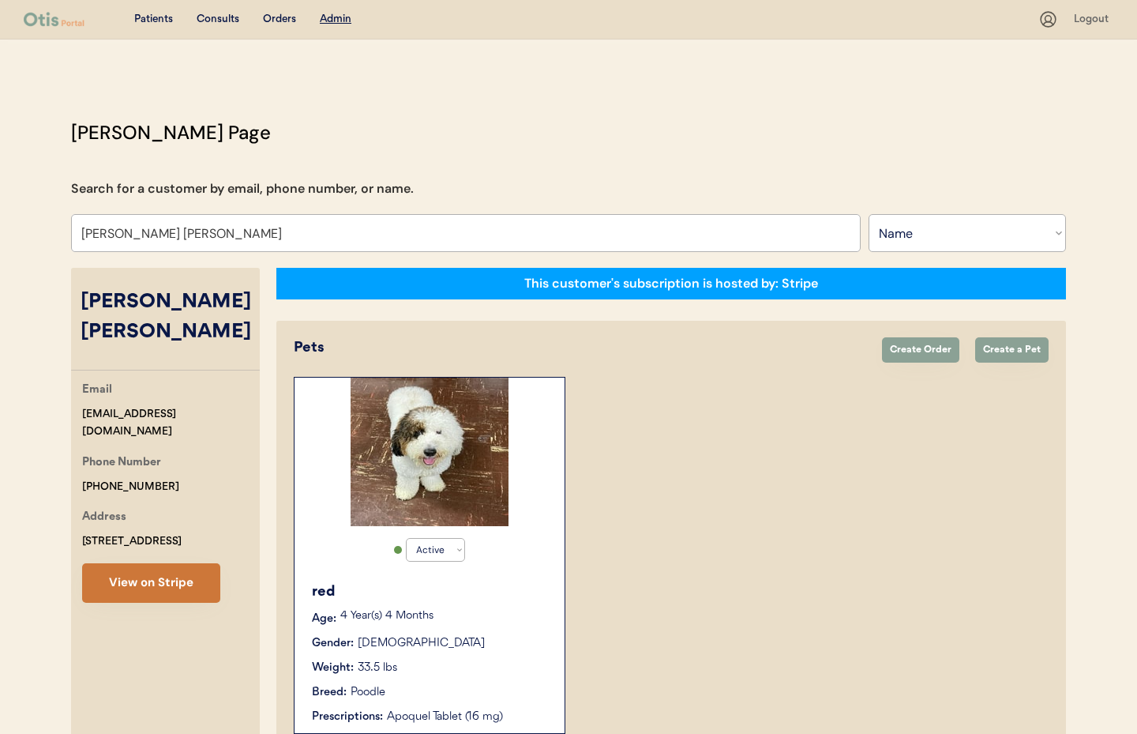
type input "[PERSON_NAME] [PERSON_NAME]"
click at [147, 569] on button "View on Stripe" at bounding box center [151, 582] width 138 height 39
drag, startPoint x: 180, startPoint y: 392, endPoint x: 94, endPoint y: 388, distance: 86.2
click at [71, 394] on div "Email [EMAIL_ADDRESS][DOMAIN_NAME] Phone Number [PHONE_NUMBER] Address [STREET_…" at bounding box center [165, 492] width 189 height 222
copy div "[EMAIL_ADDRESS][DOMAIN_NAME]"
